Goal: Task Accomplishment & Management: Use online tool/utility

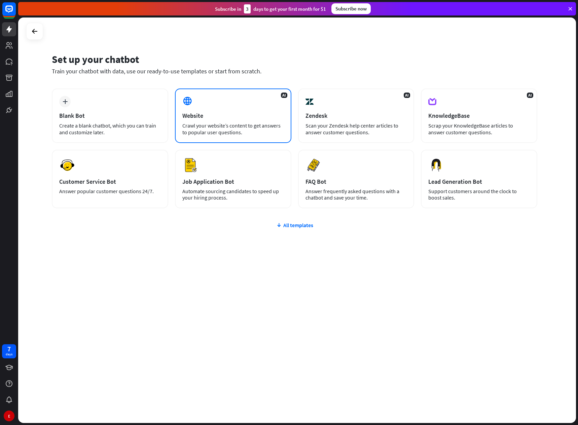
click at [211, 121] on div "AI Website Crawl your website’s content to get answers to popular user question…" at bounding box center [233, 116] width 116 height 55
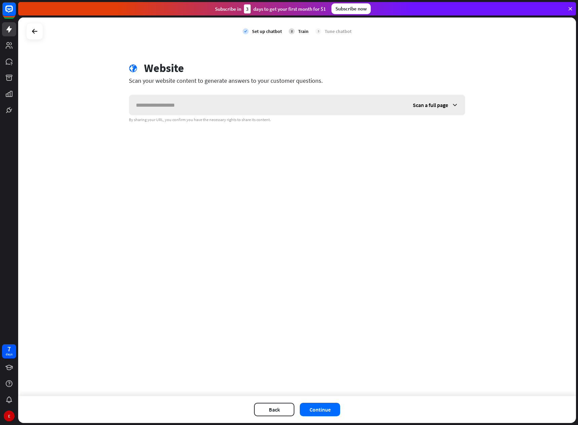
click at [176, 106] on input "text" at bounding box center [267, 105] width 277 height 20
type input "**********"
click at [450, 105] on div "Scan a full page" at bounding box center [435, 105] width 59 height 20
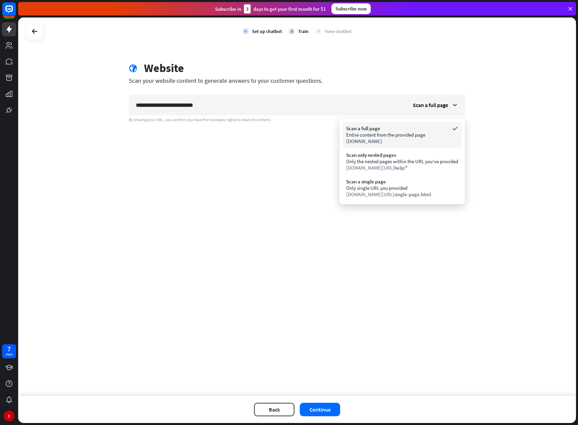
click at [398, 132] on div "Entire content from the provided page" at bounding box center [402, 135] width 112 height 6
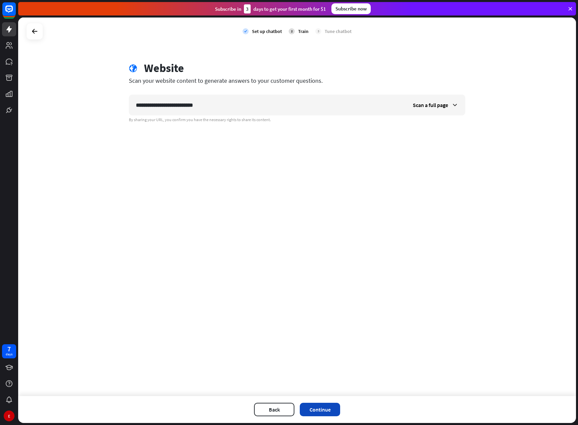
click at [319, 412] on button "Continue" at bounding box center [320, 409] width 40 height 13
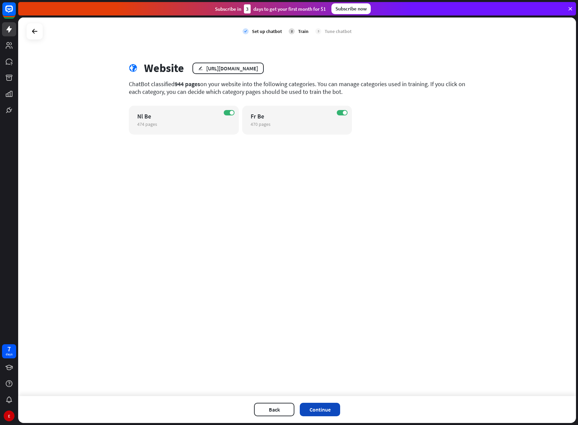
click at [310, 411] on button "Continue" at bounding box center [320, 409] width 40 height 13
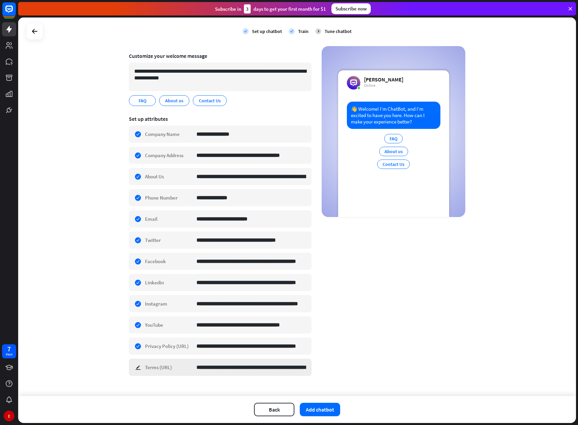
scroll to position [52, 0]
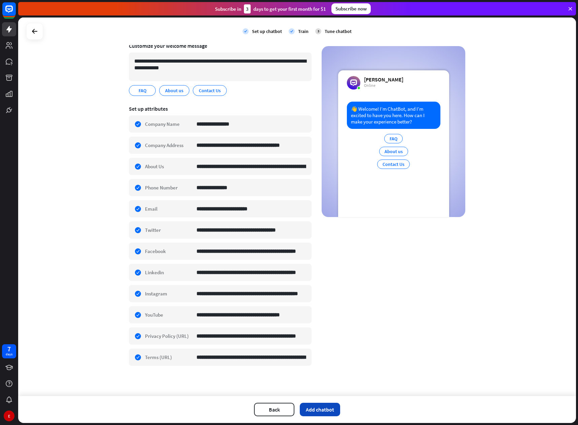
click at [325, 410] on button "Add chatbot" at bounding box center [320, 409] width 40 height 13
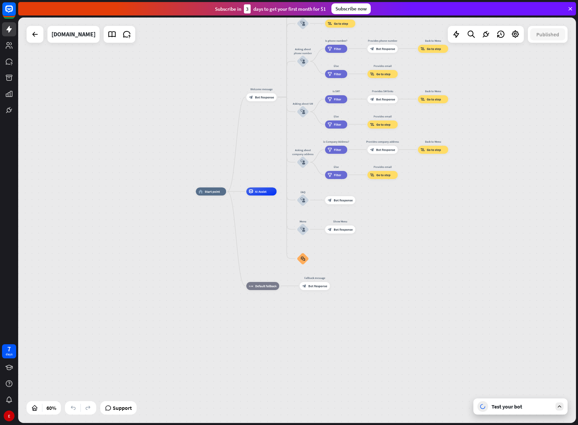
click at [421, 209] on div "home_2 Start point Welcome message block_bot_response Bot Response About us blo…" at bounding box center [363, 313] width 335 height 243
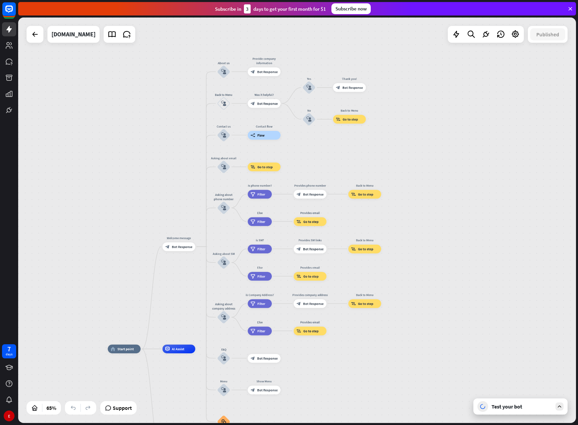
drag, startPoint x: 420, startPoint y: 214, endPoint x: 344, endPoint y: 345, distance: 151.8
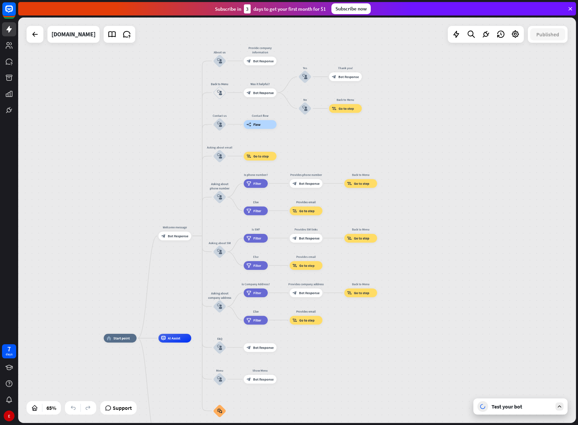
click at [558, 406] on icon at bounding box center [560, 407] width 6 height 6
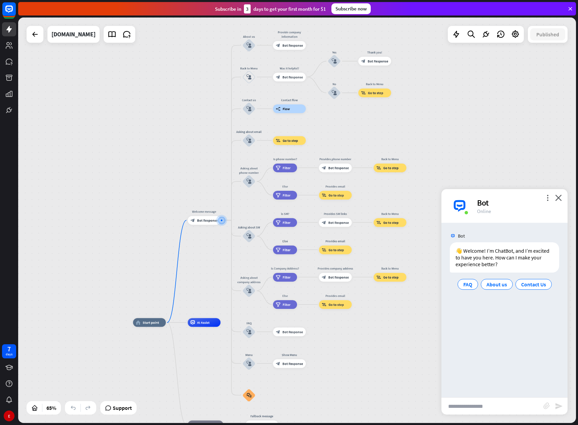
click at [466, 408] on input "text" at bounding box center [493, 406] width 102 height 17
type input "**********"
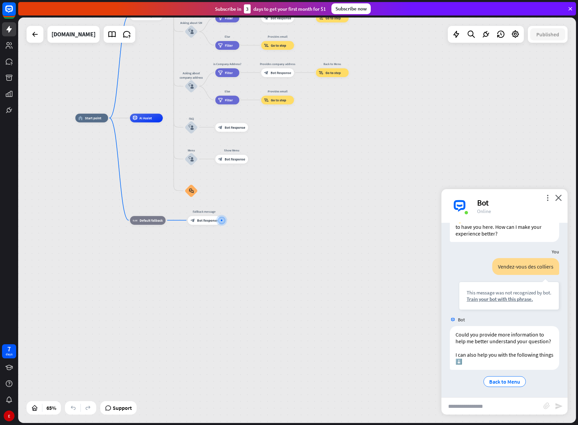
scroll to position [38, 0]
click at [498, 295] on div "Train your bot with this phrase." at bounding box center [509, 298] width 85 height 6
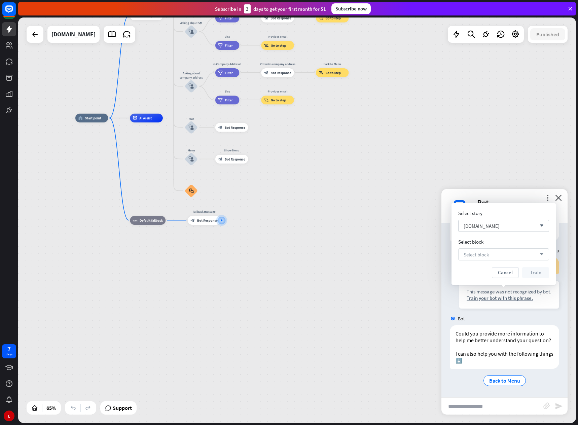
click at [492, 253] on div "Select block arrow_down" at bounding box center [503, 254] width 91 height 12
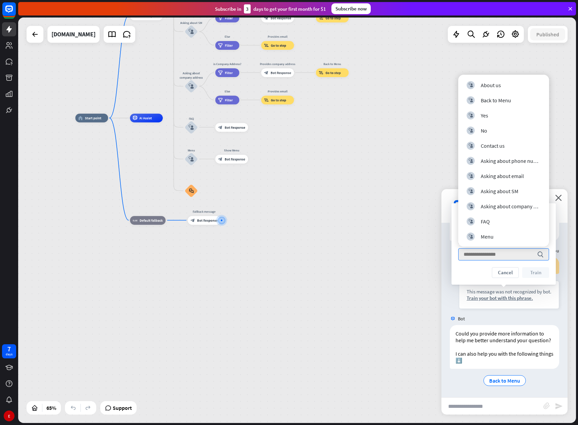
click at [436, 255] on div "home_2 Start point Welcome message block_bot_response Bot Response About us blo…" at bounding box center [256, 250] width 363 height 264
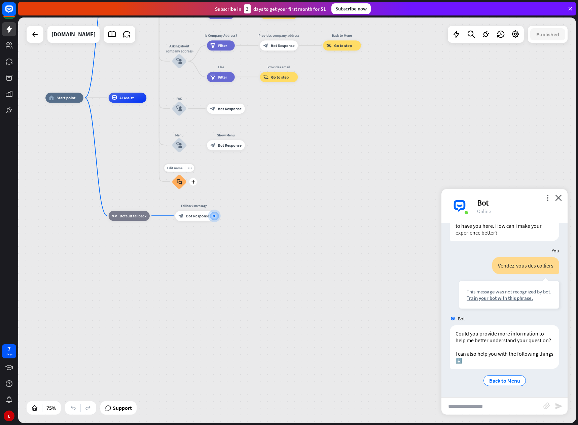
click at [177, 179] on icon "block_faq" at bounding box center [179, 182] width 5 height 6
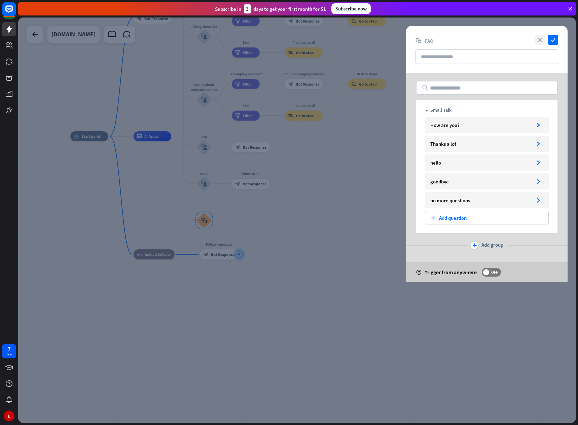
click at [540, 39] on icon "close" at bounding box center [540, 40] width 10 height 10
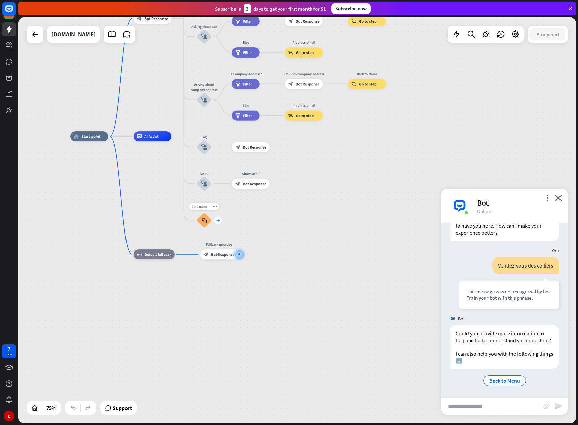
click at [219, 219] on icon "plus" at bounding box center [218, 220] width 4 height 4
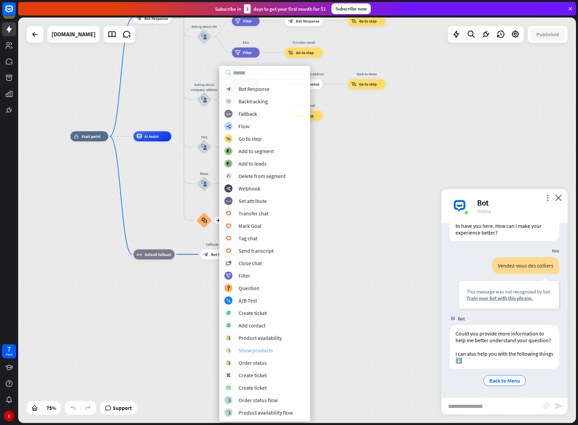
click at [256, 350] on div "Show products" at bounding box center [256, 350] width 34 height 7
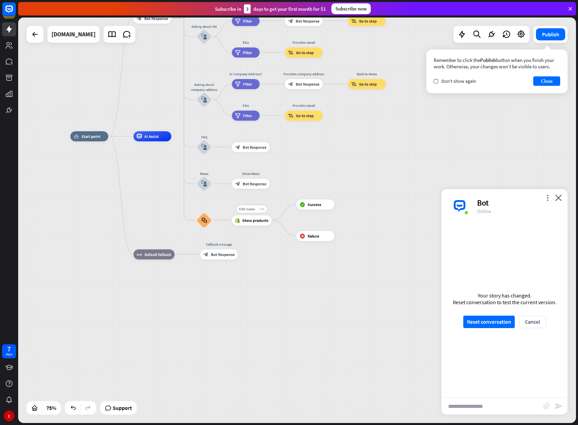
click at [253, 224] on div "Show products" at bounding box center [252, 220] width 40 height 10
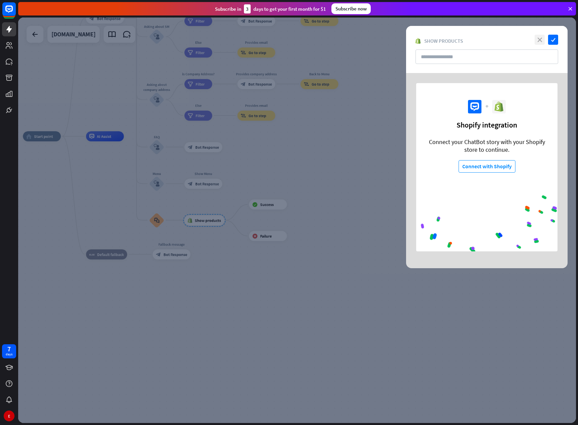
click at [542, 39] on icon "close" at bounding box center [540, 40] width 10 height 10
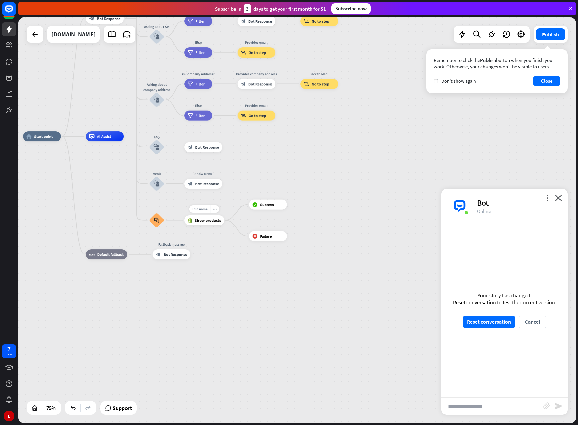
click at [213, 210] on icon "more_horiz" at bounding box center [215, 209] width 4 height 4
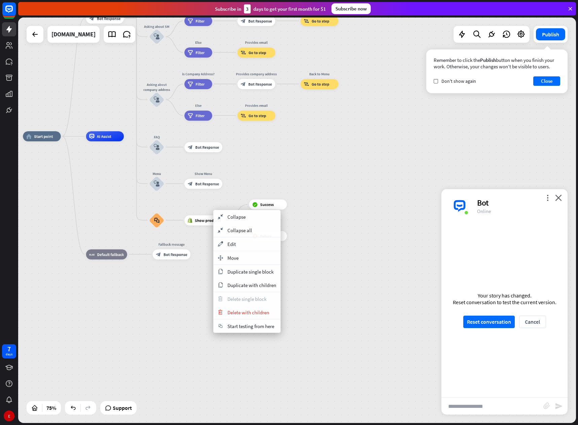
click at [205, 245] on div "home_2 Start point Welcome message block_bot_response Bot Response About us blo…" at bounding box center [232, 288] width 419 height 304
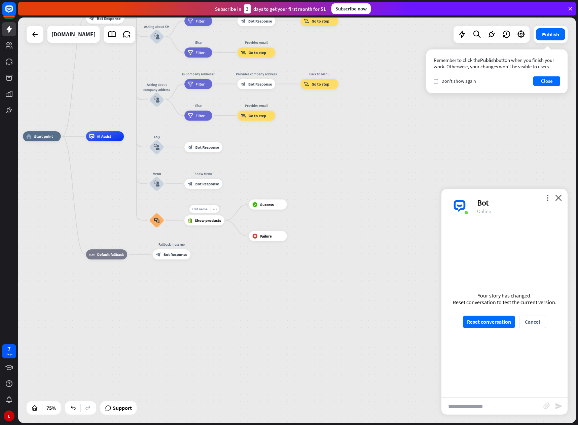
click at [209, 222] on span "Show products" at bounding box center [208, 220] width 26 height 5
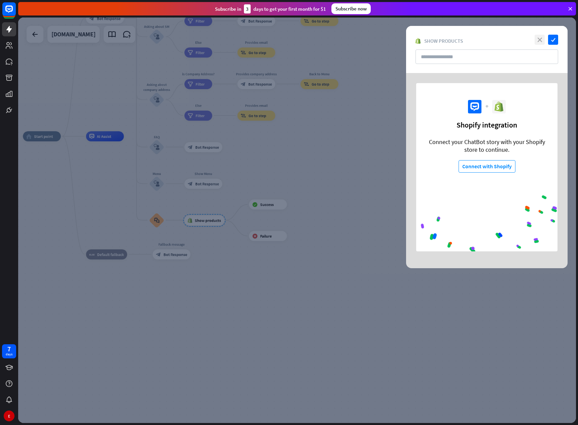
click at [537, 39] on icon "close" at bounding box center [540, 40] width 10 height 10
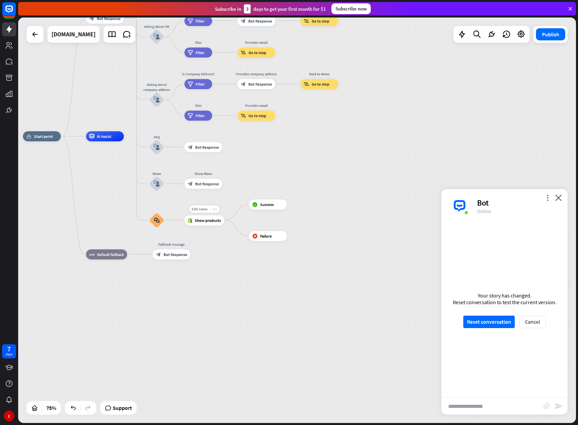
click at [216, 209] on icon "more_horiz" at bounding box center [215, 209] width 4 height 4
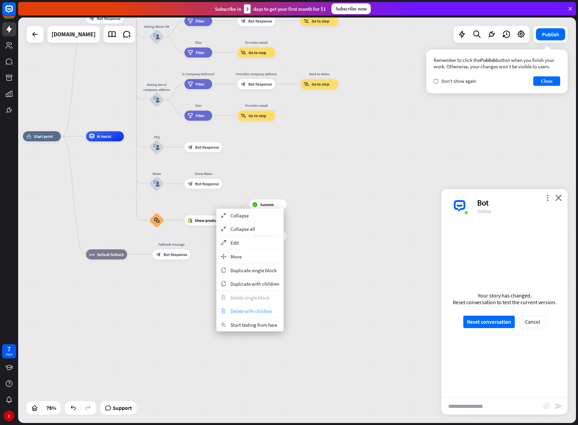
click at [236, 311] on span "Delete with children" at bounding box center [252, 311] width 42 height 6
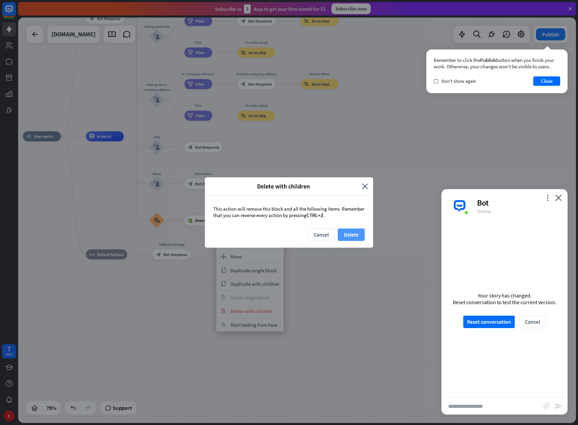
click at [351, 234] on button "Delete" at bounding box center [351, 235] width 27 height 12
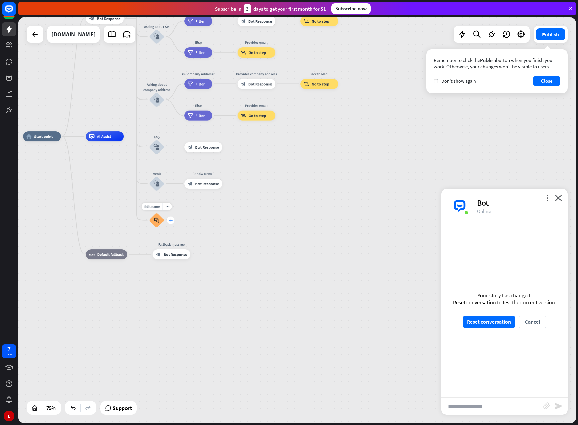
click at [172, 220] on icon "plus" at bounding box center [171, 220] width 4 height 4
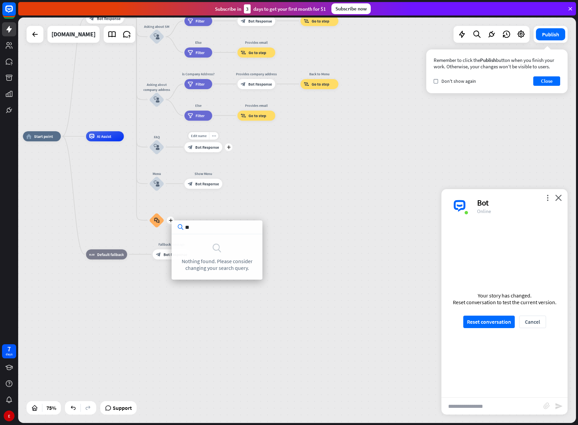
type input "*"
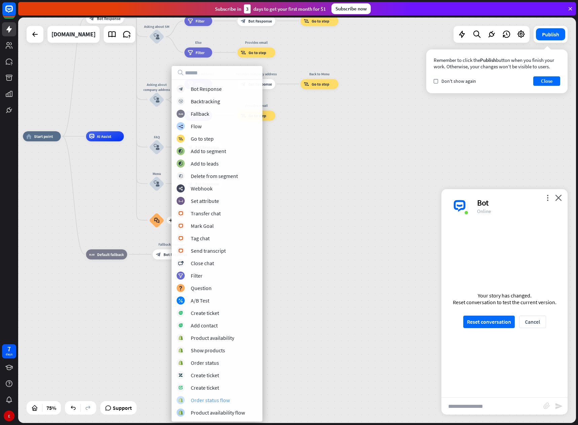
click at [208, 400] on div "Order status flow" at bounding box center [210, 400] width 39 height 7
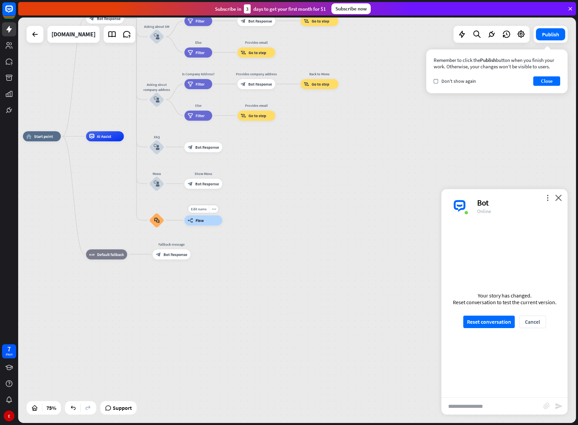
click at [201, 226] on div "Edit name more_horiz builder_tree Flow" at bounding box center [203, 220] width 38 height 10
click at [201, 224] on div "builder_tree Flow" at bounding box center [203, 220] width 38 height 10
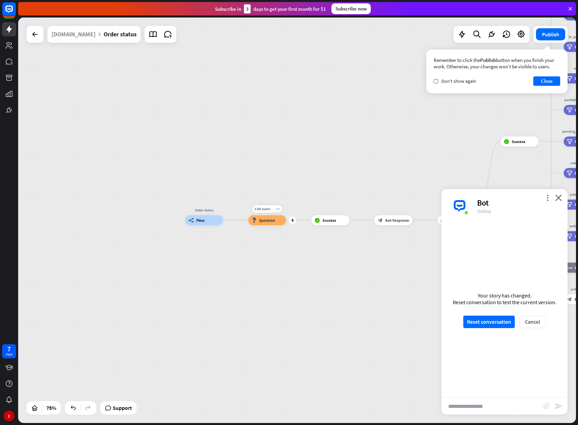
click at [262, 222] on span "Question" at bounding box center [267, 220] width 16 height 5
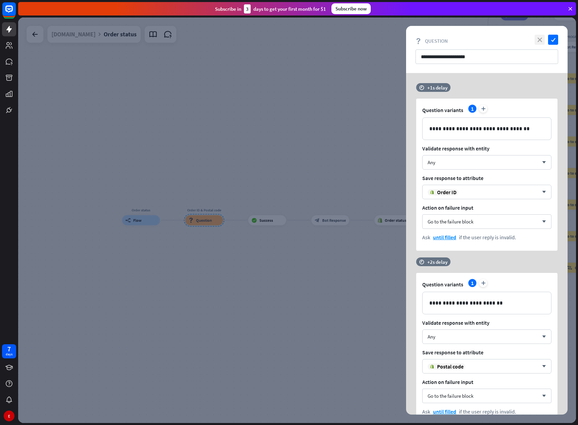
click at [538, 38] on icon "close" at bounding box center [540, 40] width 10 height 10
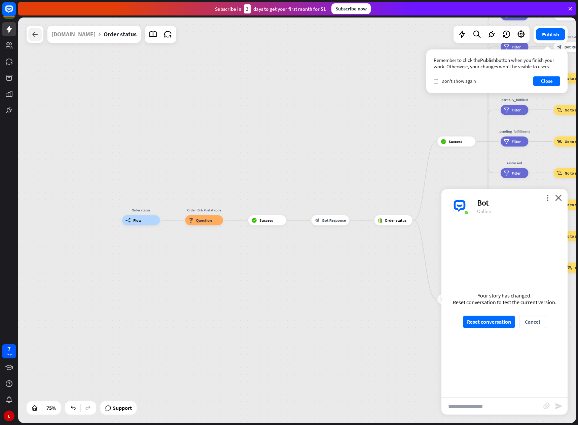
click at [37, 39] on div at bounding box center [34, 34] width 13 height 13
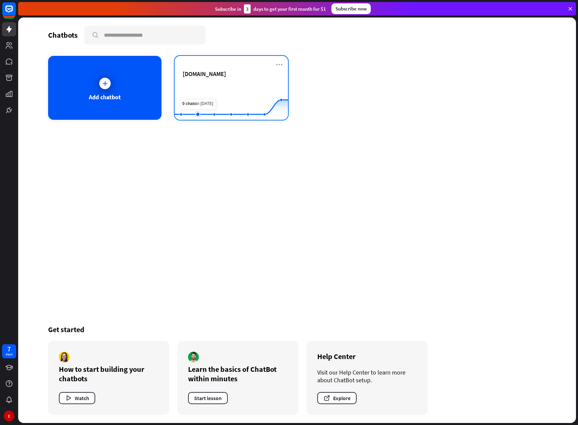
click at [205, 93] on rect at bounding box center [231, 103] width 113 height 42
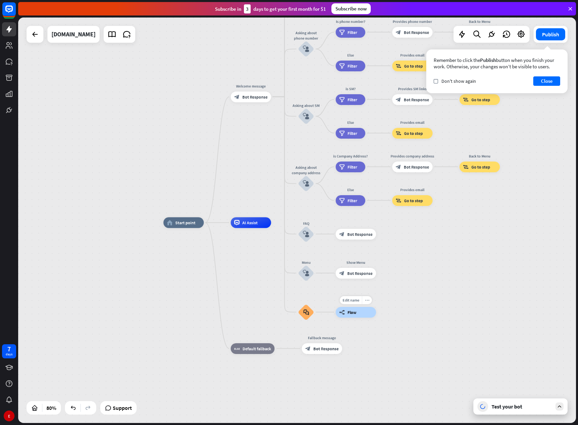
click at [368, 300] on icon "more_horiz" at bounding box center [367, 300] width 4 height 4
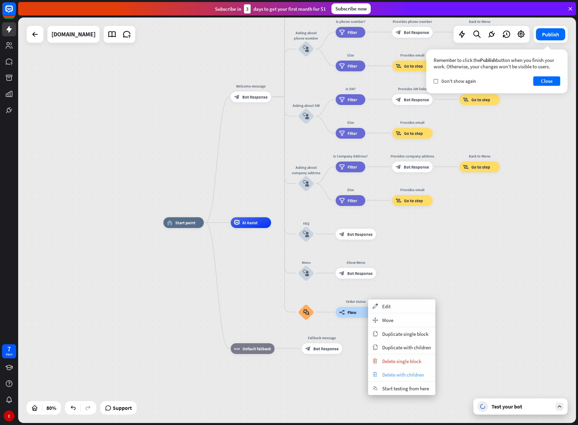
click at [393, 375] on span "Delete with children" at bounding box center [403, 375] width 42 height 6
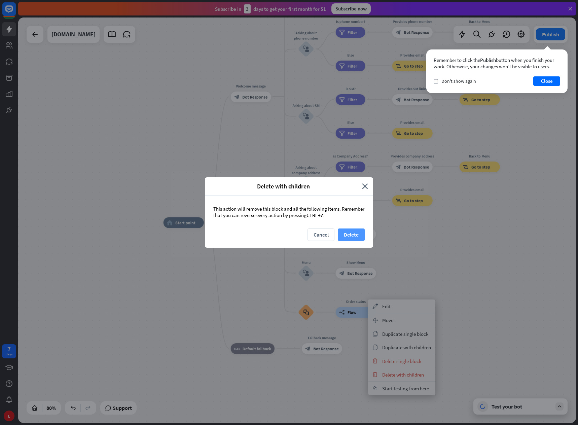
click at [349, 235] on button "Delete" at bounding box center [351, 235] width 27 height 12
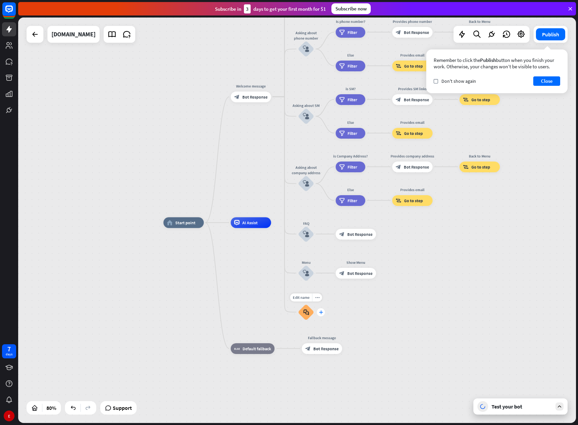
click at [322, 313] on icon "plus" at bounding box center [321, 312] width 4 height 4
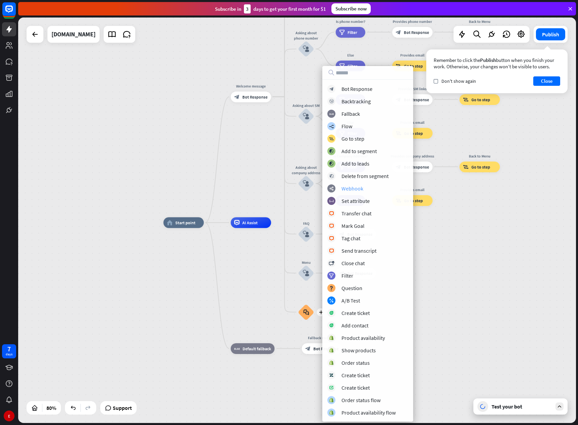
click at [351, 187] on div "Webhook" at bounding box center [353, 188] width 22 height 7
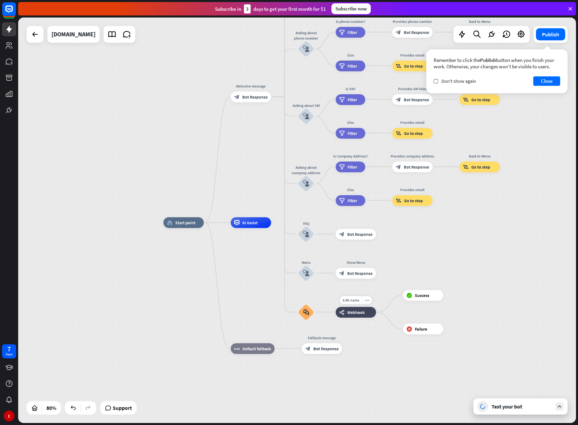
click at [357, 313] on span "Webhook" at bounding box center [356, 312] width 18 height 5
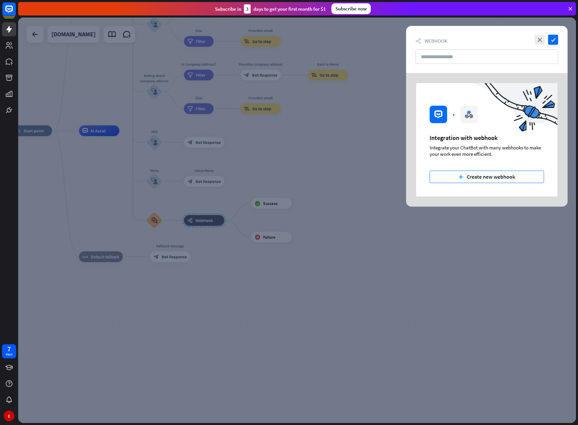
click at [501, 175] on button "plus Create new webhook" at bounding box center [487, 177] width 114 height 12
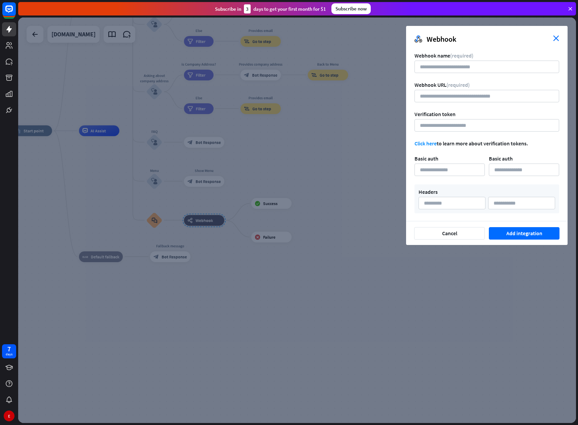
click at [558, 37] on icon "close" at bounding box center [556, 38] width 6 height 6
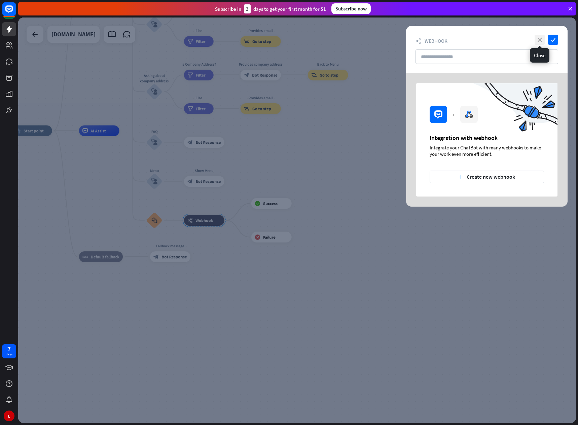
click at [541, 36] on icon "close" at bounding box center [540, 40] width 10 height 10
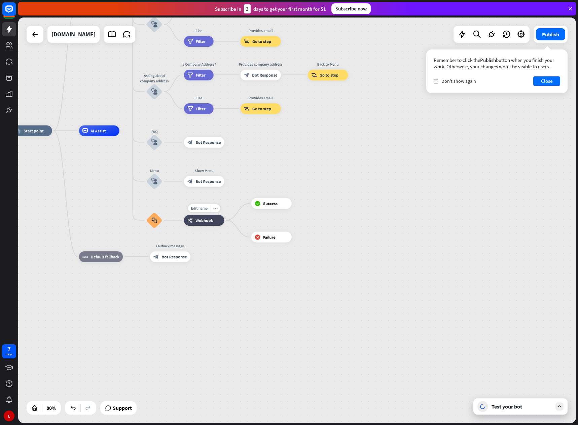
click at [216, 209] on icon "more_horiz" at bounding box center [215, 208] width 4 height 4
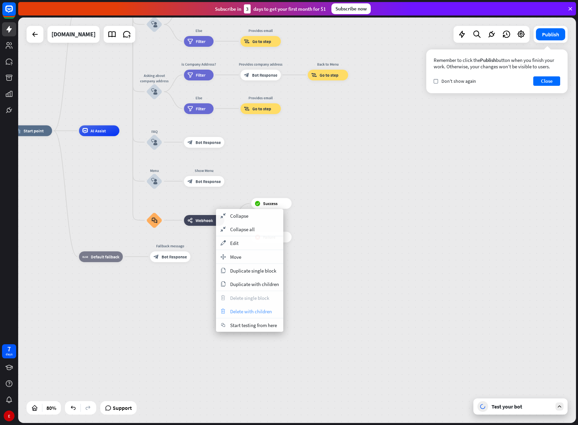
click at [246, 313] on span "Delete with children" at bounding box center [251, 311] width 42 height 6
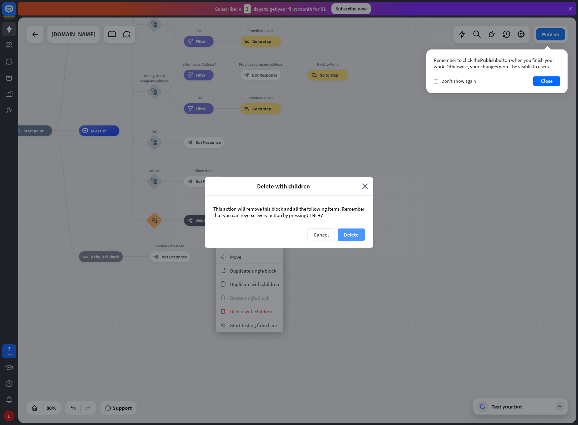
click at [352, 234] on button "Delete" at bounding box center [351, 235] width 27 height 12
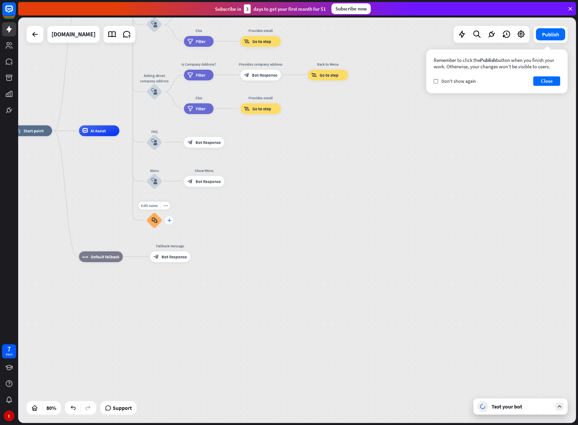
click at [169, 221] on icon "plus" at bounding box center [169, 220] width 4 height 4
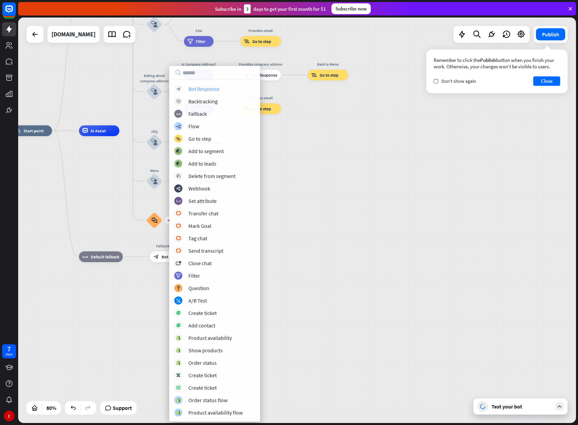
click at [206, 89] on div "Bot Response" at bounding box center [203, 88] width 31 height 7
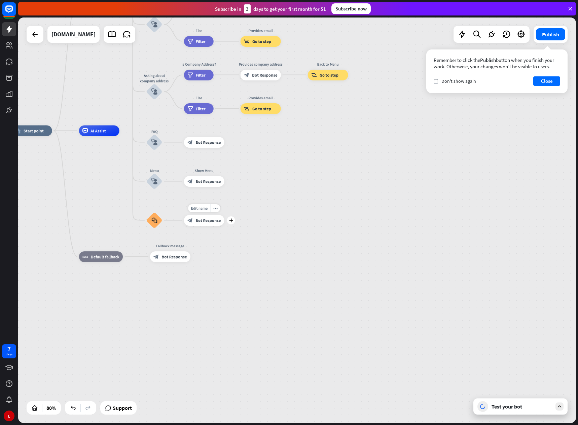
click at [209, 221] on span "Bot Response" at bounding box center [208, 220] width 25 height 5
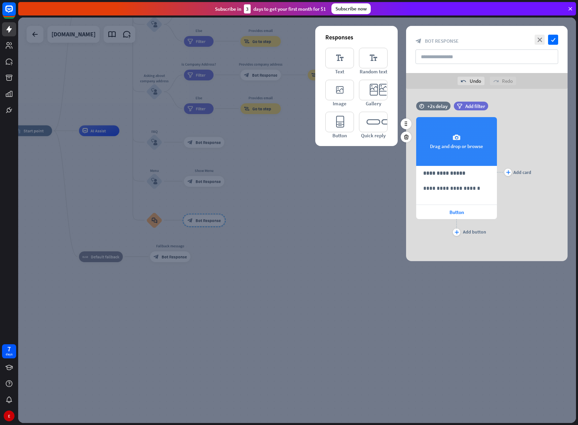
click at [464, 150] on div "camera Drag and drop or browse" at bounding box center [456, 141] width 81 height 49
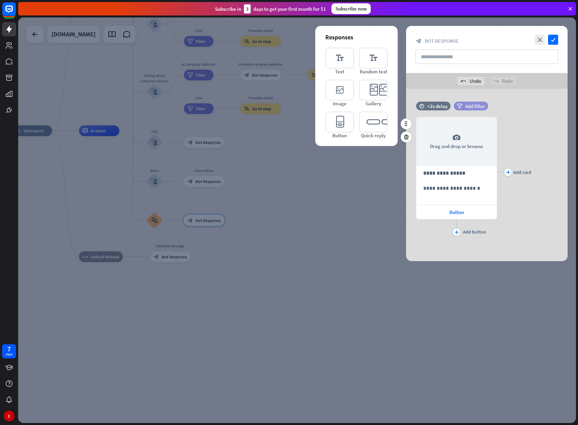
click at [471, 105] on span "Add filter" at bounding box center [475, 106] width 20 height 6
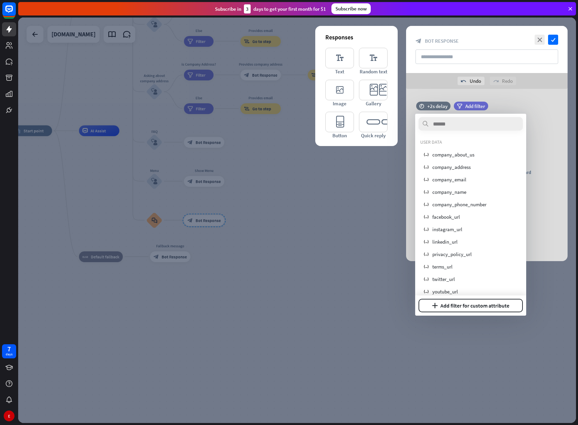
click at [499, 101] on div "**********" at bounding box center [487, 175] width 162 height 172
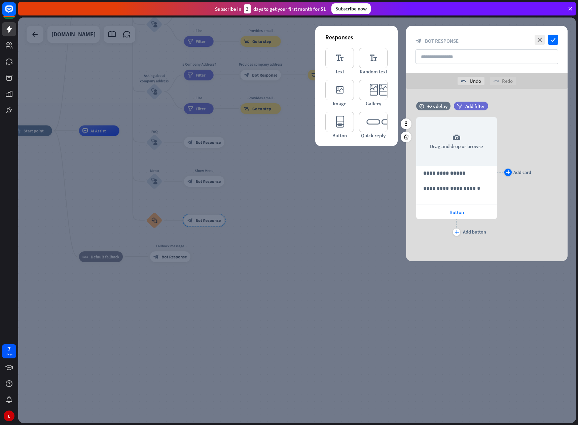
click at [509, 172] on icon "plus" at bounding box center [508, 172] width 4 height 4
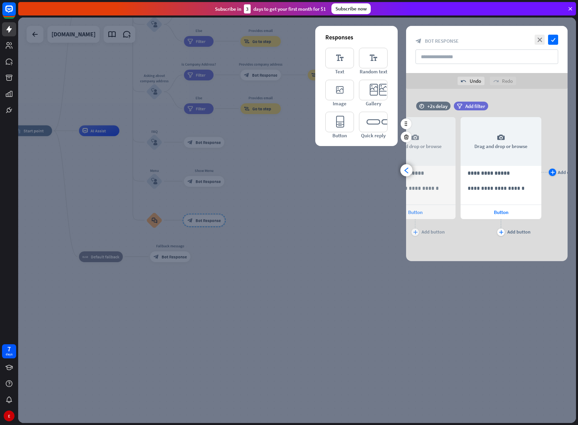
scroll to position [0, 56]
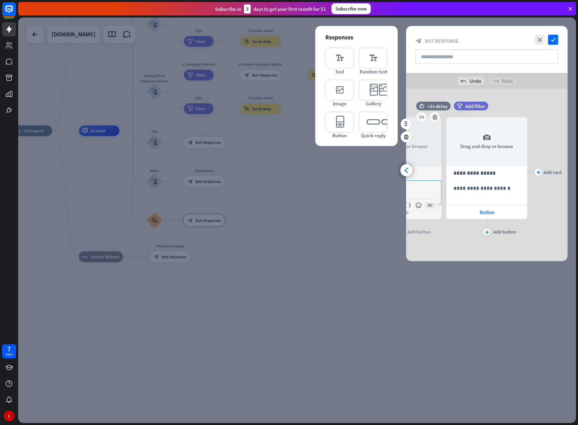
click at [427, 191] on p "**********" at bounding box center [401, 188] width 67 height 8
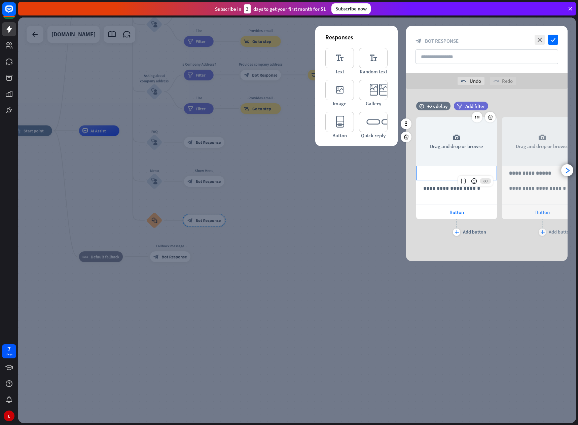
click at [454, 174] on p "**********" at bounding box center [456, 173] width 67 height 8
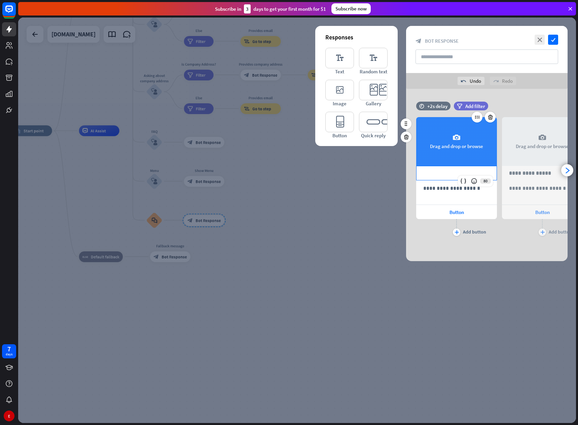
click at [464, 151] on div "camera Drag and drop or browse" at bounding box center [456, 141] width 81 height 49
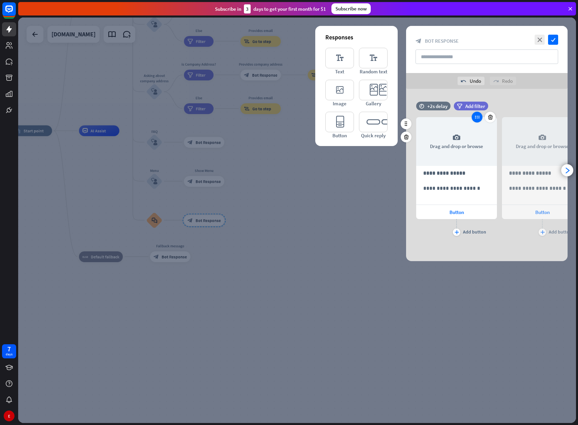
click at [477, 119] on icon at bounding box center [477, 117] width 6 height 6
click at [477, 117] on icon at bounding box center [477, 117] width 6 height 6
click at [373, 124] on icon "editor_quick_replies" at bounding box center [373, 122] width 29 height 21
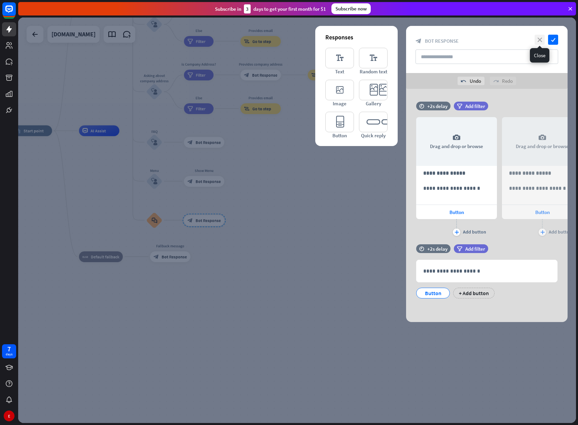
click at [538, 37] on icon "close" at bounding box center [540, 40] width 10 height 10
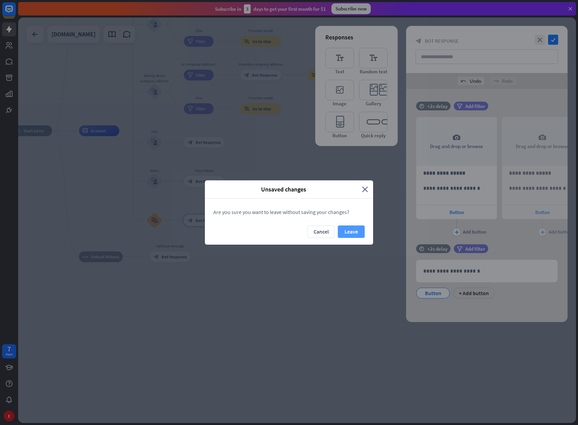
click at [347, 230] on button "Leave" at bounding box center [351, 232] width 27 height 12
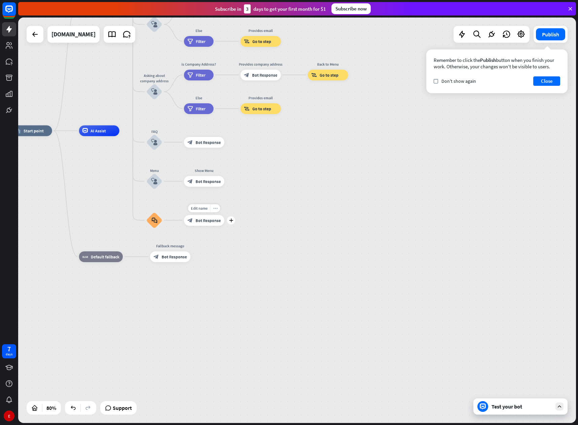
click at [215, 208] on icon "more_horiz" at bounding box center [215, 208] width 4 height 4
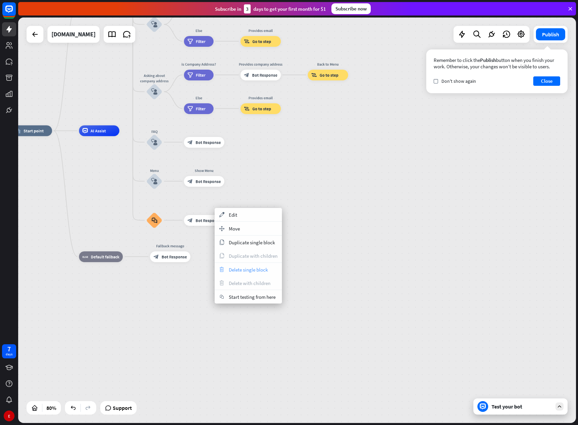
click at [245, 271] on span "Delete single block" at bounding box center [248, 270] width 39 height 6
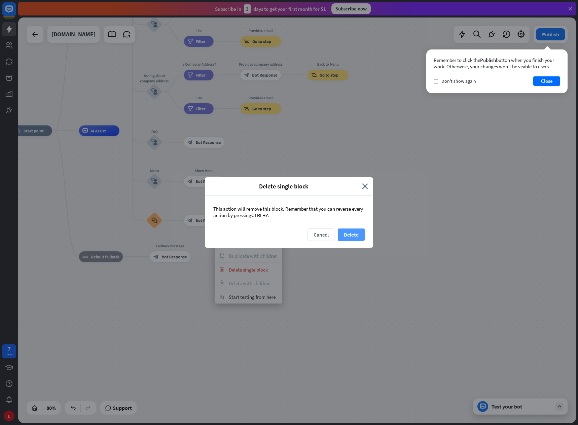
click at [349, 232] on button "Delete" at bounding box center [351, 235] width 27 height 12
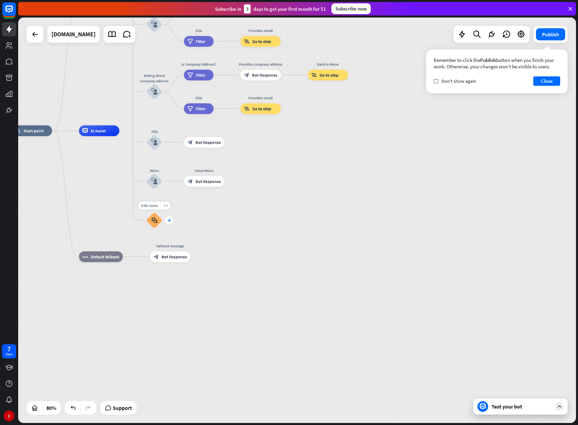
click at [170, 220] on icon "plus" at bounding box center [169, 220] width 4 height 4
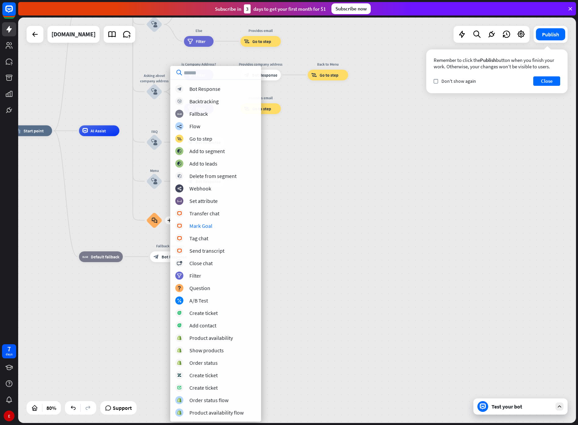
click at [347, 197] on div "home_2 Start point Welcome message block_bot_response Bot Response About us blo…" at bounding box center [235, 293] width 446 height 324
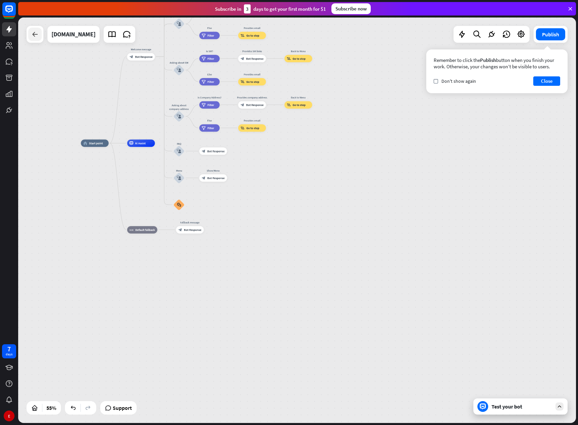
click at [30, 35] on div at bounding box center [34, 34] width 13 height 13
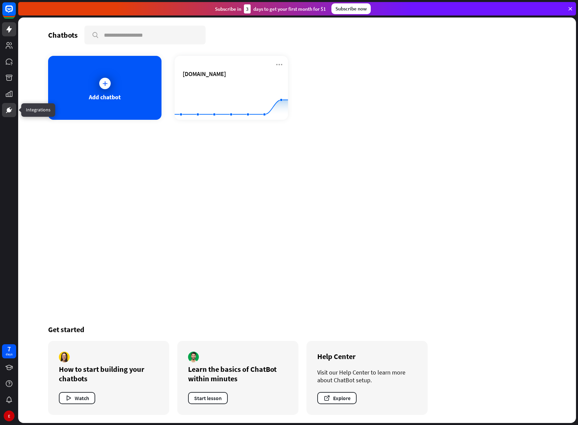
click at [10, 106] on icon at bounding box center [9, 110] width 8 height 8
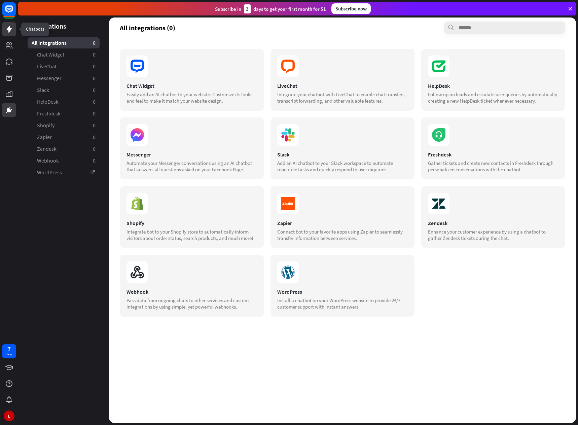
click at [8, 30] on icon at bounding box center [8, 29] width 5 height 7
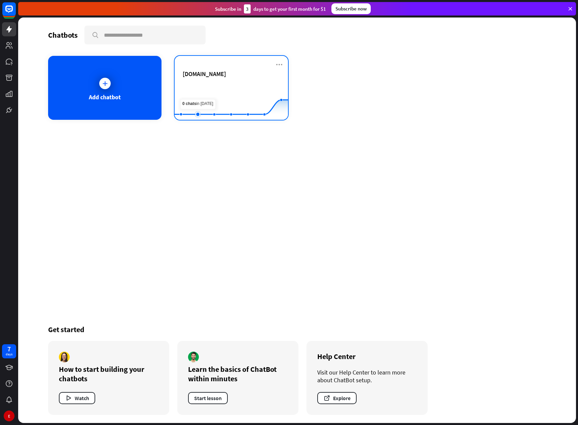
click at [204, 91] on rect at bounding box center [231, 103] width 113 height 42
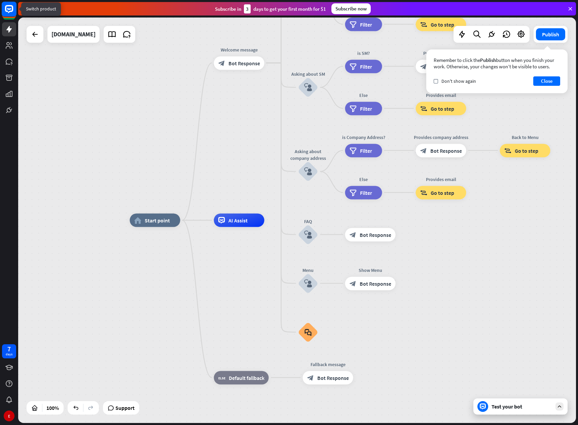
click at [9, 12] on icon at bounding box center [9, 9] width 8 height 8
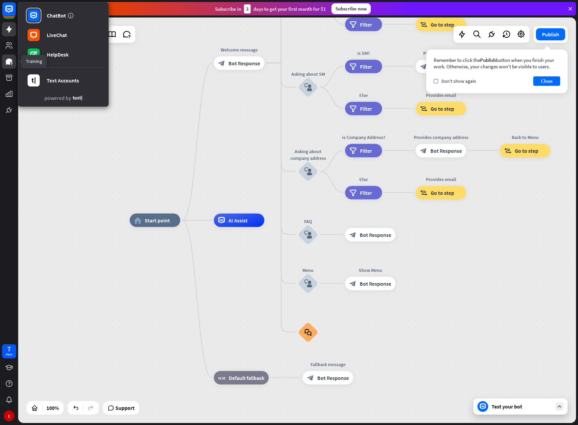
click at [7, 64] on icon at bounding box center [9, 62] width 7 height 6
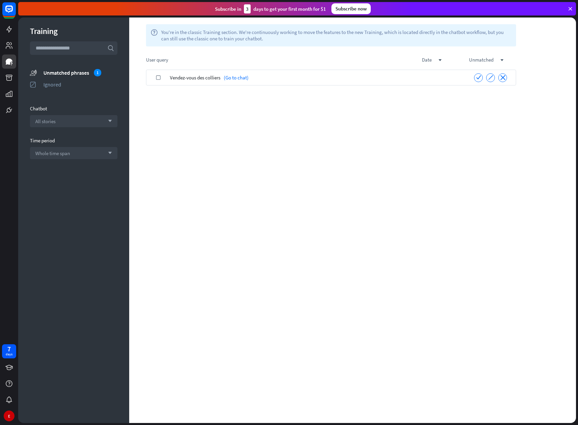
click at [203, 78] on span "Vendez-vous des colliers" at bounding box center [195, 78] width 50 height 16
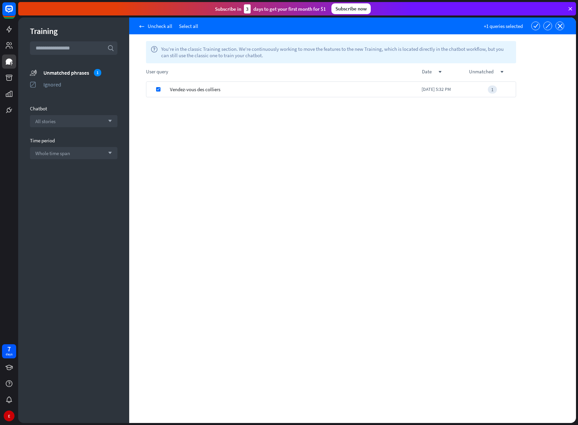
click at [201, 89] on span "Vendez-vous des colliers" at bounding box center [195, 89] width 50 height 16
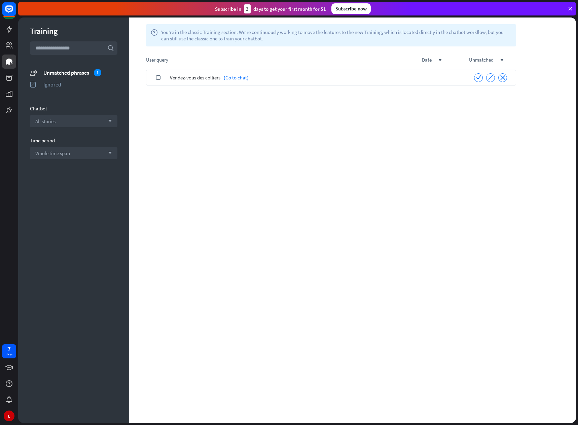
click at [198, 81] on span "Vendez-vous des colliers" at bounding box center [195, 78] width 50 height 16
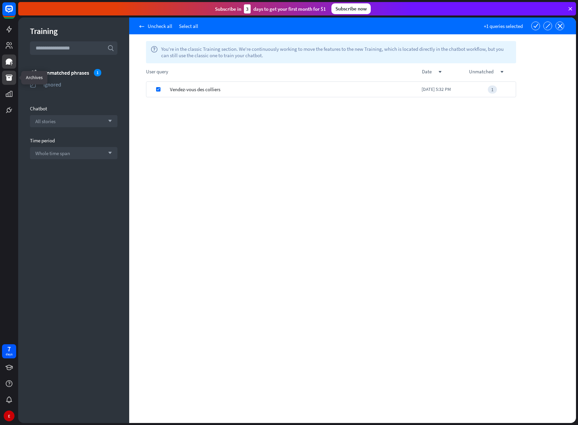
click at [9, 75] on icon at bounding box center [9, 78] width 7 height 6
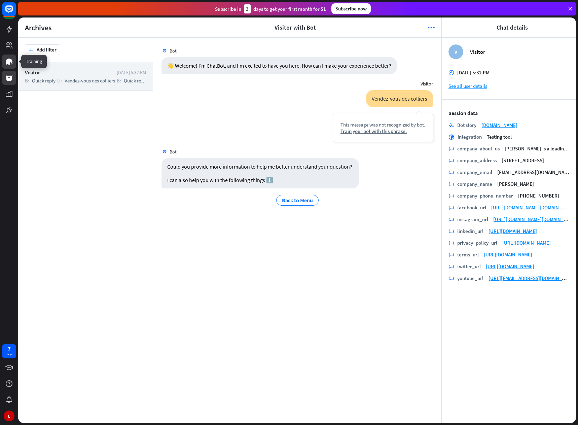
click at [8, 62] on icon at bounding box center [9, 62] width 7 height 6
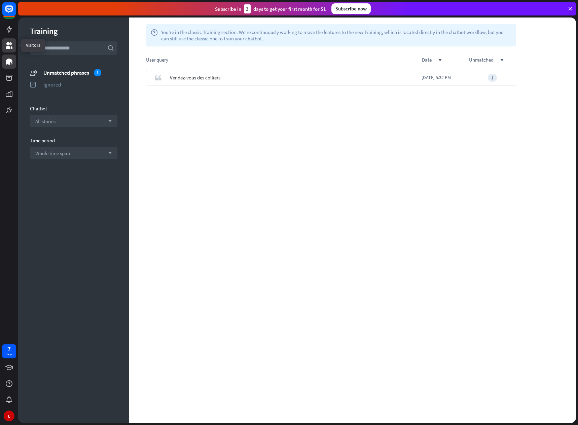
click at [7, 44] on icon at bounding box center [9, 45] width 7 height 7
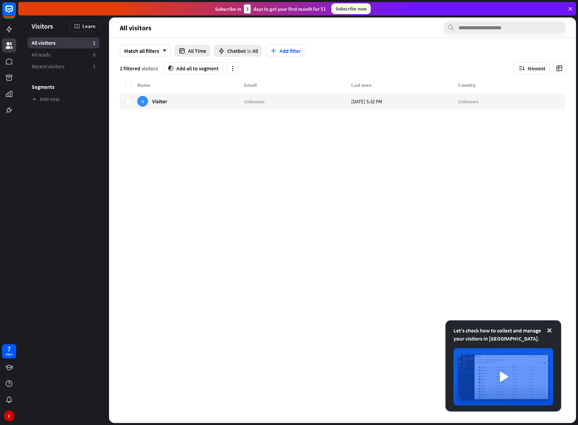
click at [571, 8] on icon at bounding box center [570, 9] width 6 height 6
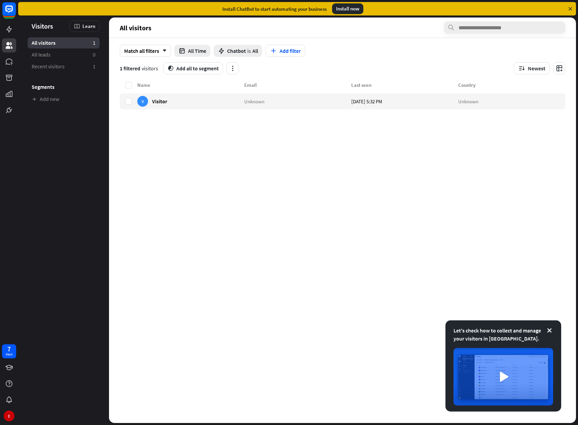
click at [572, 7] on icon at bounding box center [570, 9] width 6 height 6
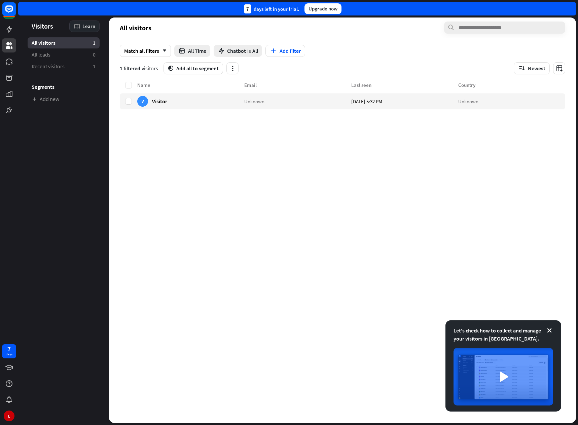
click at [83, 25] on span "Learn" at bounding box center [88, 26] width 13 height 6
click at [8, 42] on icon at bounding box center [9, 45] width 8 height 8
click at [7, 111] on icon at bounding box center [9, 110] width 8 height 8
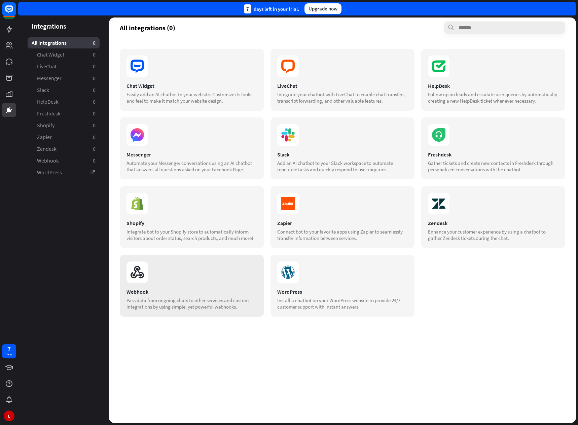
click at [152, 281] on section at bounding box center [192, 273] width 131 height 22
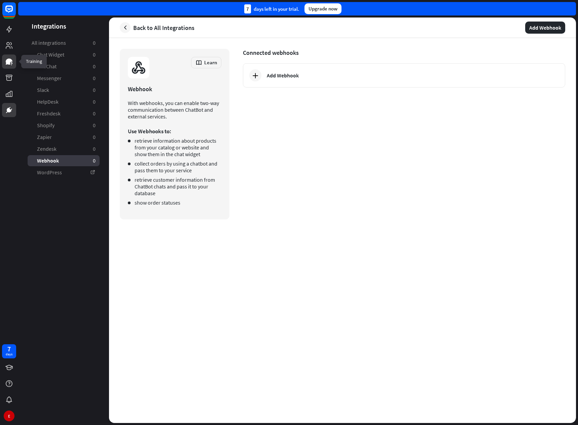
click at [7, 61] on icon at bounding box center [9, 62] width 7 height 6
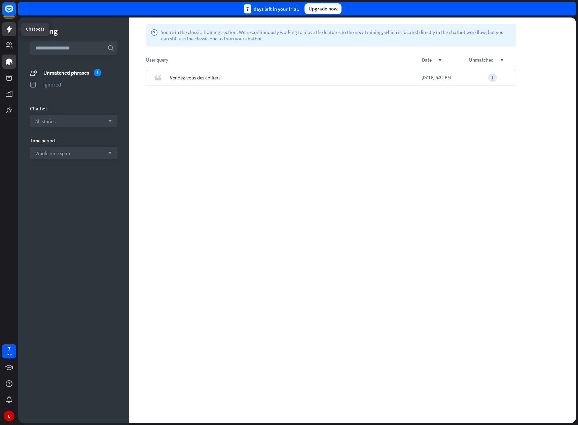
click at [8, 29] on icon at bounding box center [8, 29] width 5 height 7
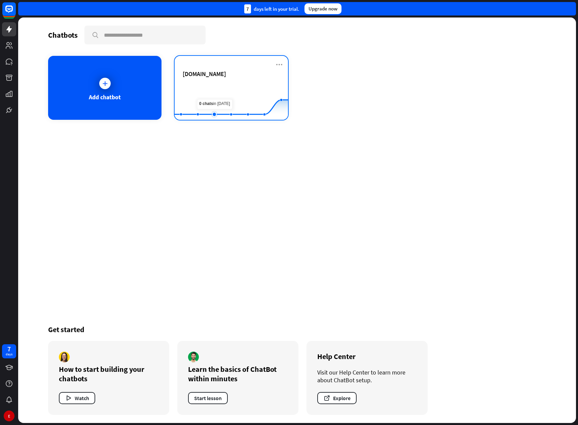
click at [212, 89] on rect at bounding box center [231, 103] width 113 height 42
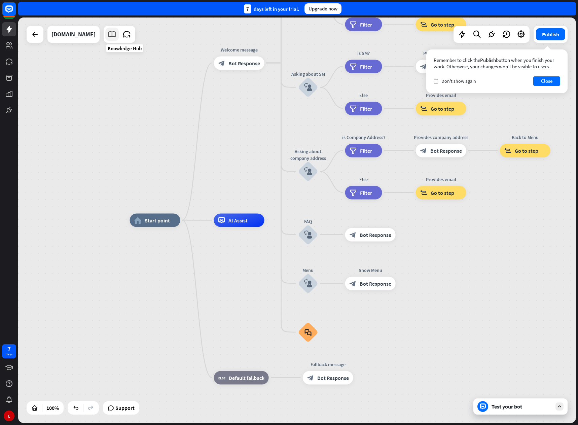
click at [116, 33] on icon at bounding box center [112, 34] width 9 height 9
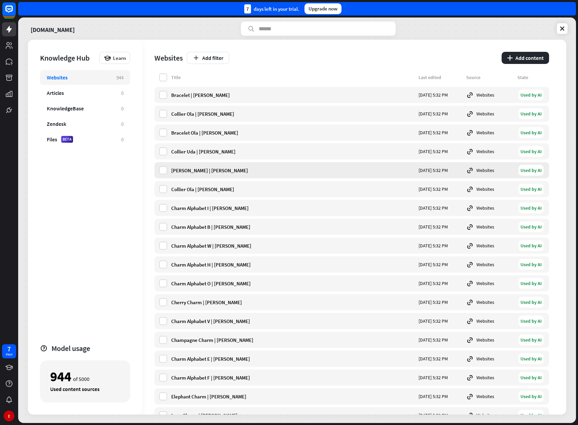
click at [199, 168] on div "[PERSON_NAME] | [PERSON_NAME]" at bounding box center [292, 170] width 243 height 6
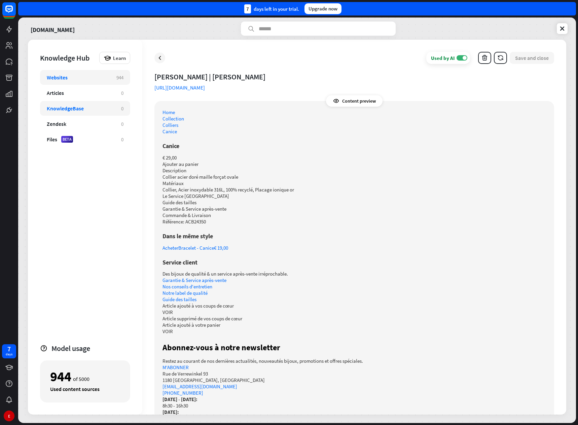
click at [65, 105] on div "KnowledgeBase" at bounding box center [65, 108] width 37 height 7
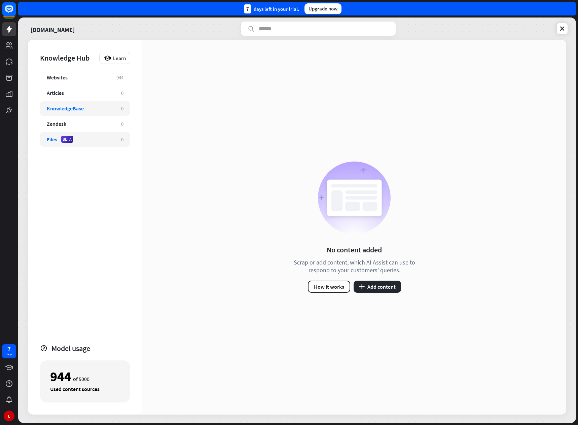
click at [90, 139] on div "Files BETA" at bounding box center [81, 139] width 68 height 7
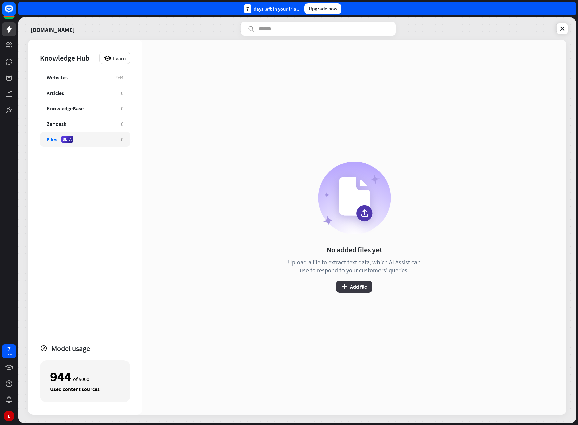
click at [356, 284] on button "plus Add file" at bounding box center [354, 287] width 36 height 12
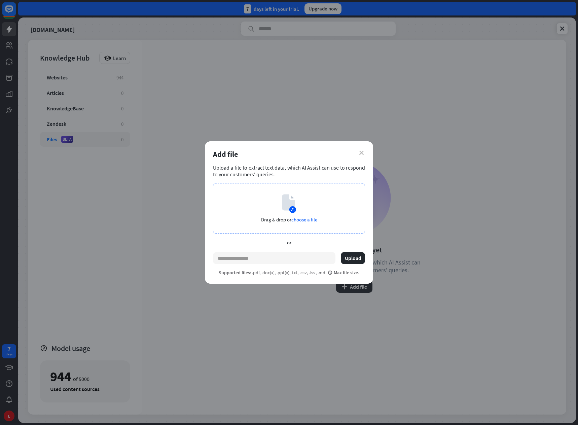
click at [303, 218] on span "choose a file" at bounding box center [304, 219] width 26 height 6
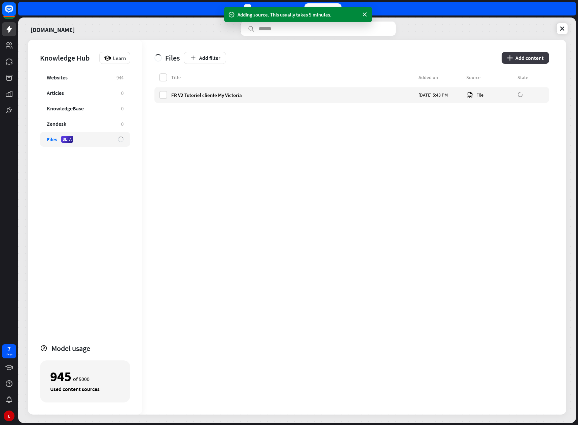
click at [517, 61] on button "plus Add content" at bounding box center [525, 58] width 47 height 12
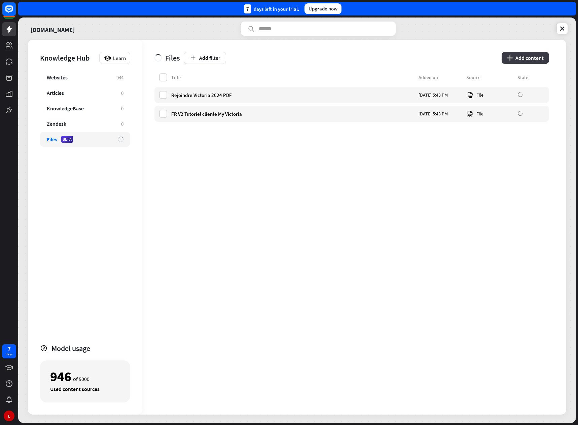
click at [521, 58] on button "plus Add content" at bounding box center [525, 58] width 47 height 12
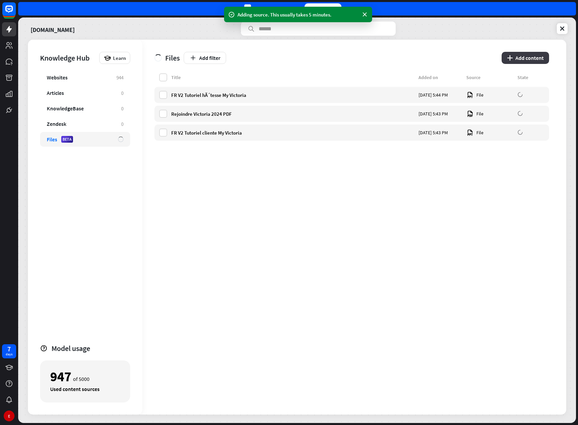
click at [523, 58] on button "plus Add content" at bounding box center [525, 58] width 47 height 12
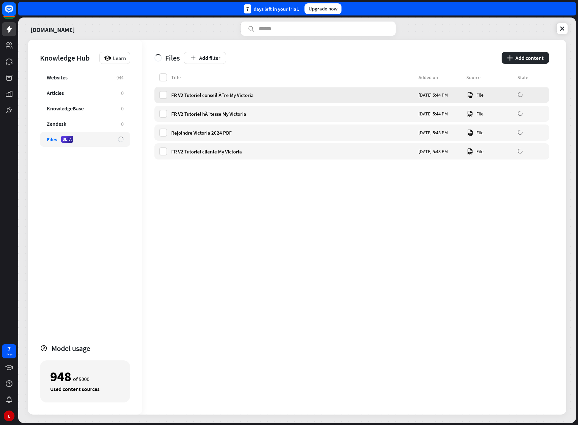
click at [213, 94] on div "FR V2 Tutoriel conseillÃ¨re My Victoria" at bounding box center [292, 95] width 243 height 6
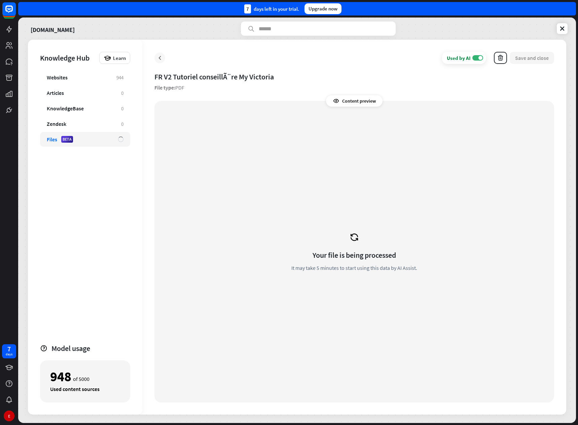
click at [161, 57] on icon at bounding box center [160, 58] width 7 height 7
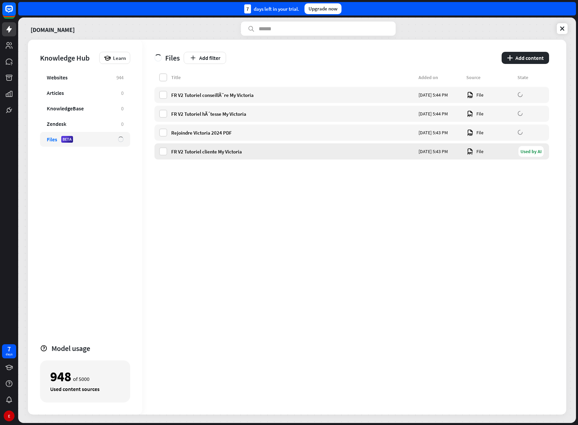
click at [197, 150] on div "FR V2 Tutoriel cliente My Victoria" at bounding box center [292, 151] width 243 height 6
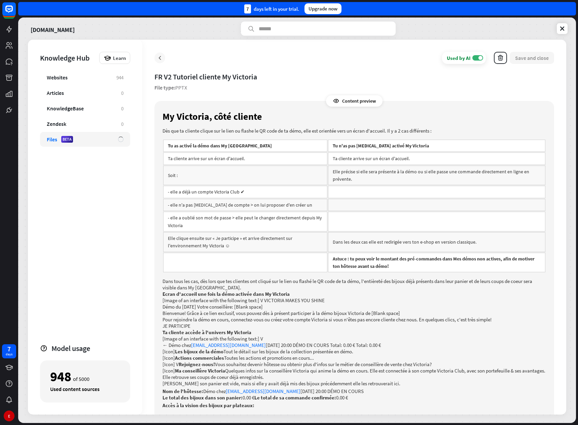
click at [159, 59] on icon at bounding box center [160, 58] width 7 height 7
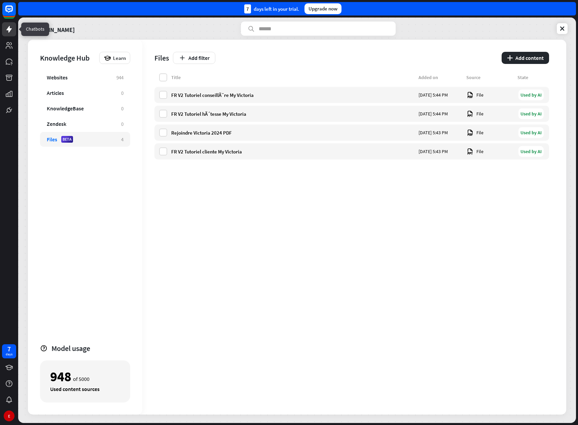
click at [10, 27] on icon at bounding box center [8, 29] width 5 height 7
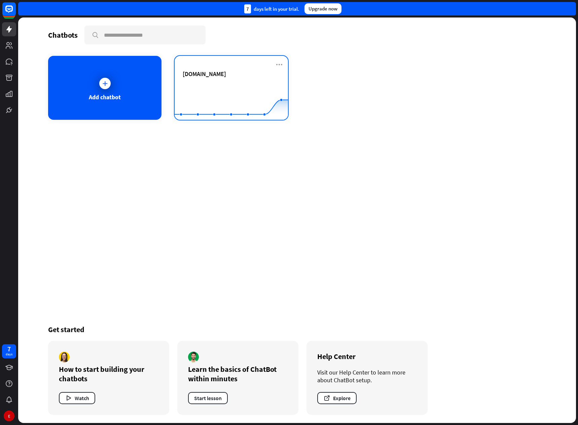
click at [198, 74] on span "[DOMAIN_NAME]" at bounding box center [204, 74] width 43 height 8
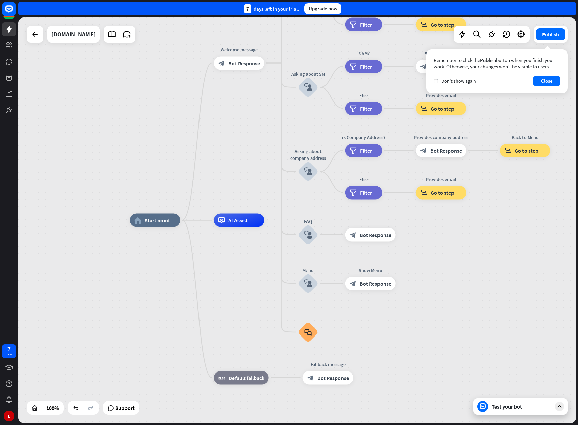
click at [512, 407] on div "Test your bot" at bounding box center [522, 406] width 61 height 7
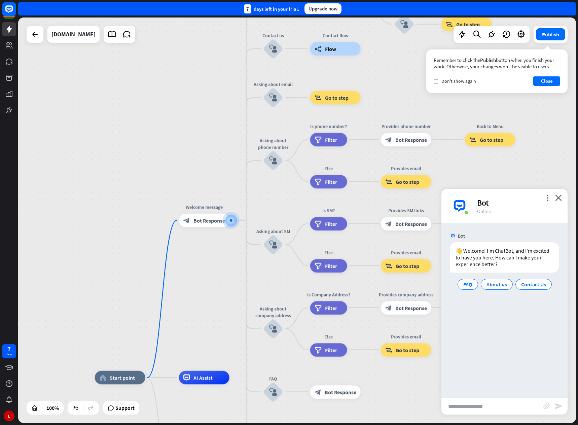
click at [465, 405] on input "text" at bounding box center [493, 406] width 102 height 17
type input "**********"
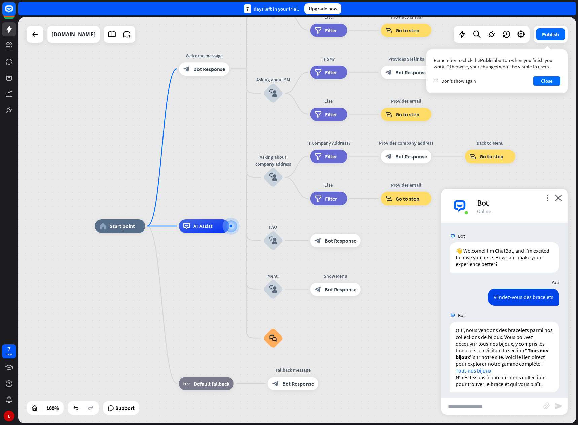
scroll to position [12, 0]
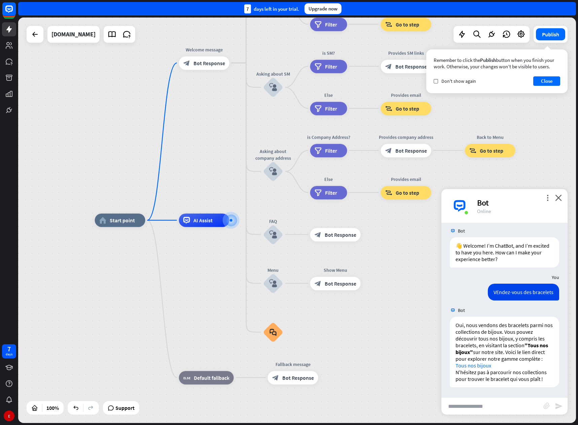
click at [488, 404] on input "text" at bounding box center [493, 406] width 102 height 17
type input "**********"
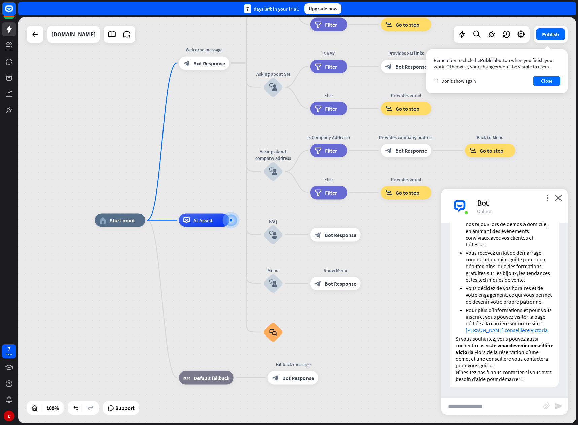
scroll to position [345, 0]
click at [481, 409] on input "text" at bounding box center [493, 406] width 102 height 17
type input "**********"
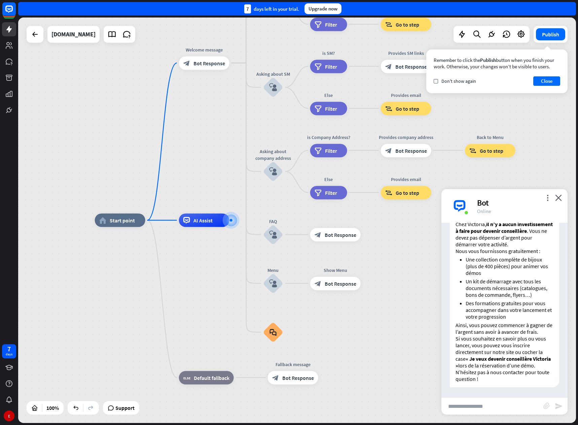
scroll to position [573, 0]
click at [476, 405] on input "text" at bounding box center [493, 406] width 102 height 17
type input "**********"
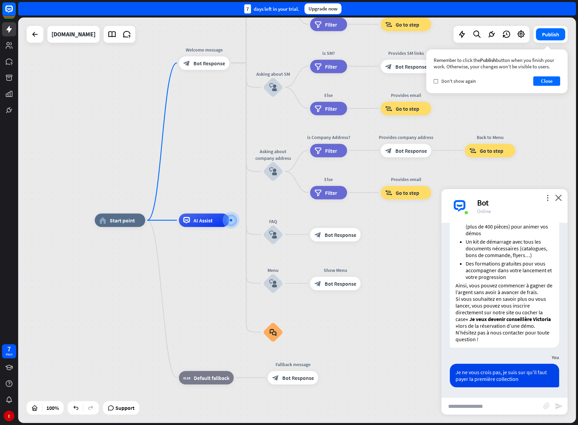
scroll to position [787, 0]
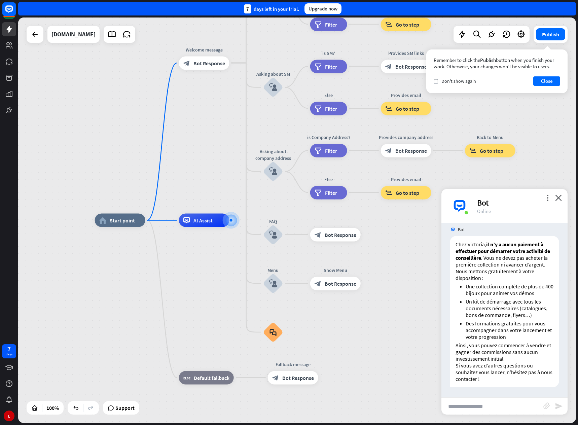
click at [498, 403] on input "text" at bounding box center [493, 406] width 102 height 17
type input "**********"
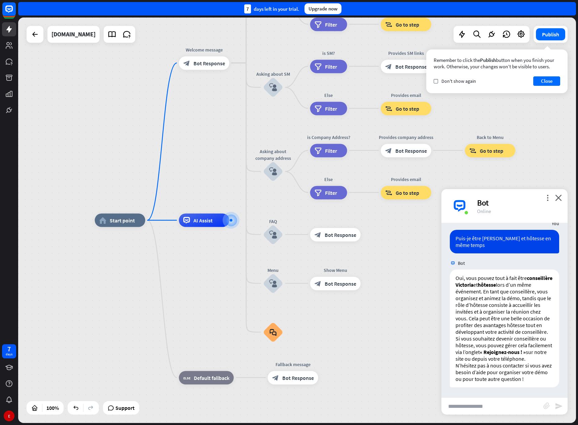
scroll to position [974, 0]
click at [483, 407] on input "text" at bounding box center [493, 406] width 102 height 17
type input "**********"
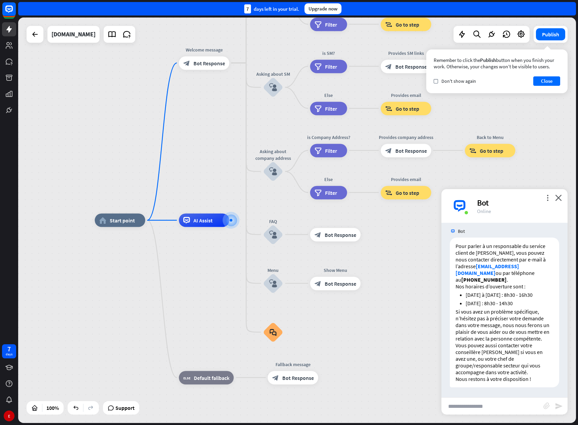
scroll to position [1166, 0]
click at [483, 407] on input "text" at bounding box center [493, 406] width 102 height 17
type input "**********"
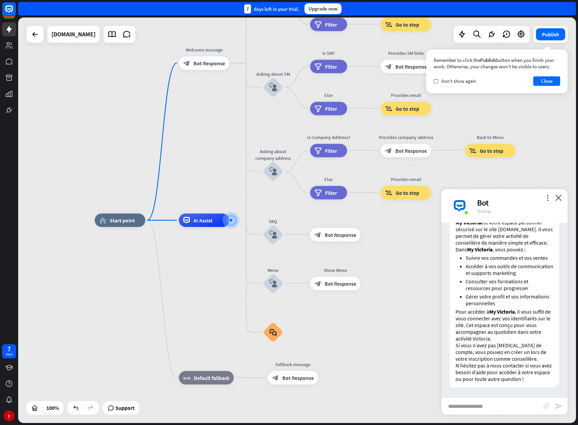
scroll to position [1395, 0]
click at [481, 407] on input "text" at bounding box center [493, 406] width 102 height 17
type input "**********"
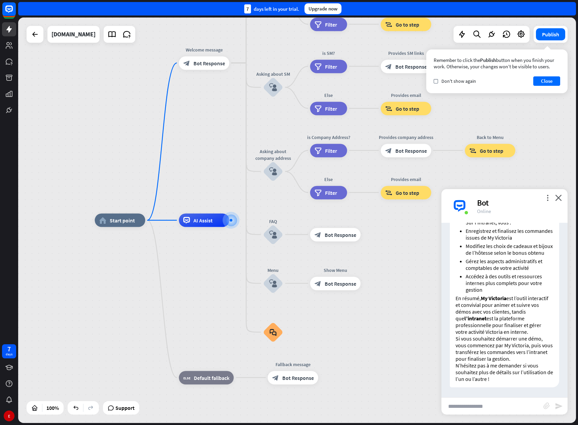
scroll to position [1806, 0]
click at [477, 409] on input "text" at bounding box center [493, 406] width 102 height 17
type input "**********"
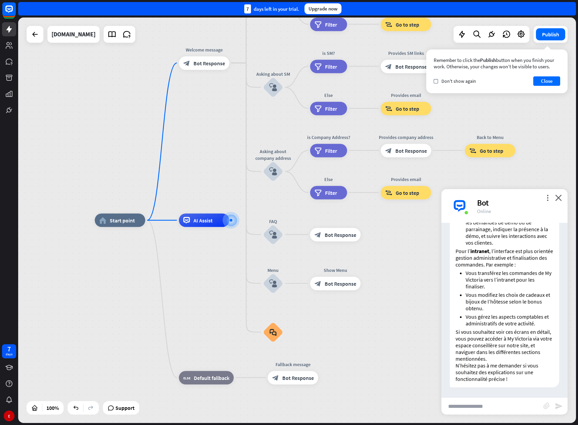
scroll to position [2253, 0]
click at [469, 407] on input "text" at bounding box center [493, 406] width 102 height 17
type input "**********"
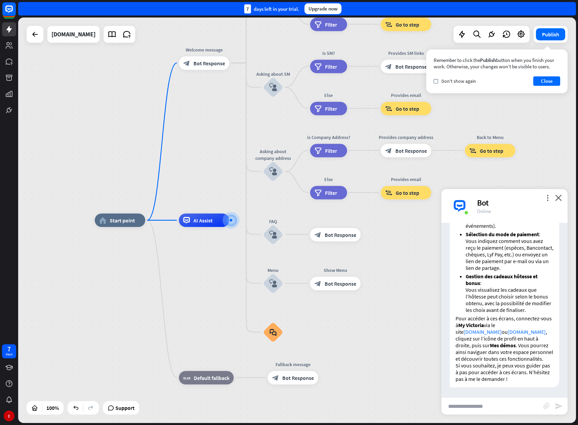
scroll to position [2657, 0]
click at [469, 405] on input "text" at bounding box center [493, 406] width 102 height 17
type input "**********"
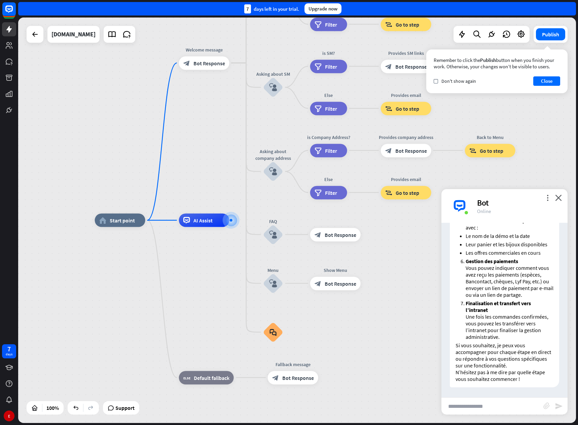
scroll to position [3145, 0]
click at [469, 405] on input "text" at bounding box center [493, 406] width 102 height 17
type input "**********"
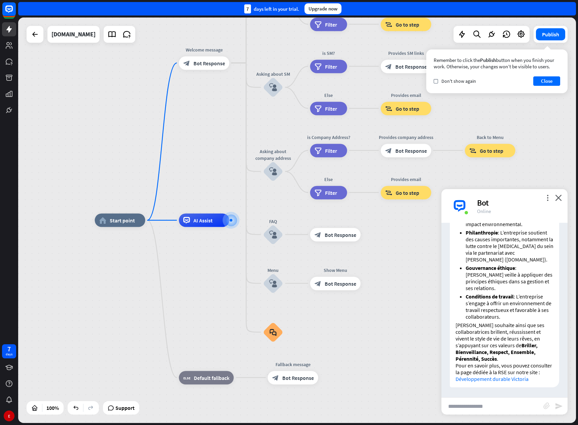
scroll to position [3470, 0]
click at [478, 404] on input "text" at bounding box center [493, 406] width 102 height 17
type input "**********"
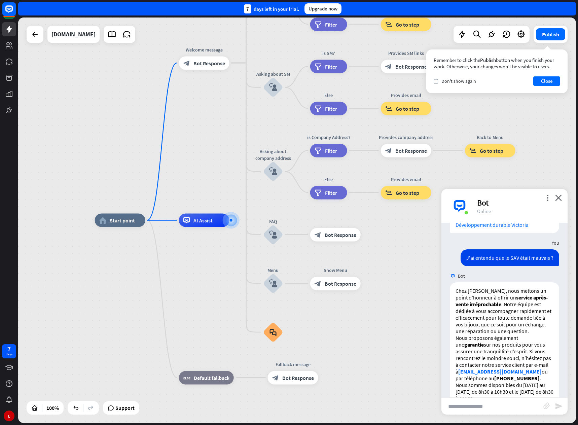
scroll to position [3678, 0]
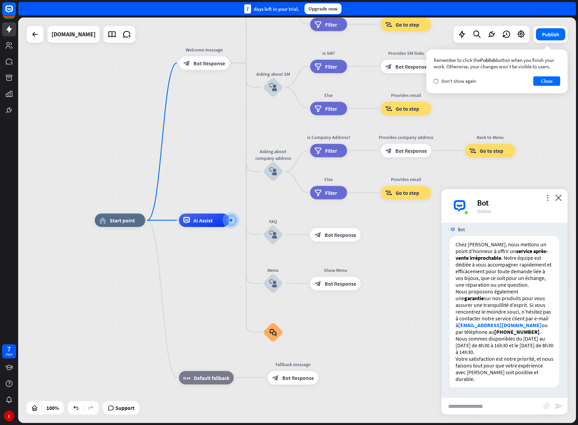
click at [478, 404] on input "text" at bounding box center [493, 406] width 102 height 17
type input "****"
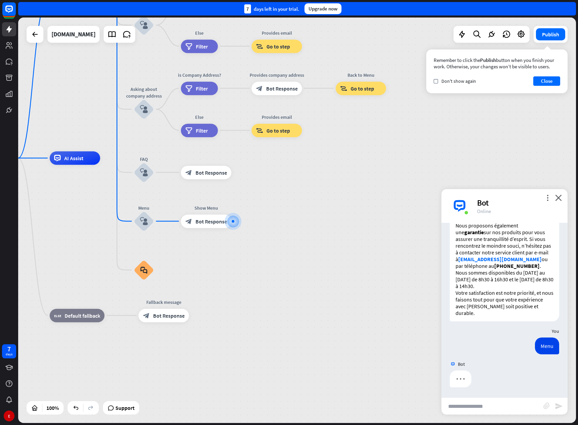
scroll to position [3744, 0]
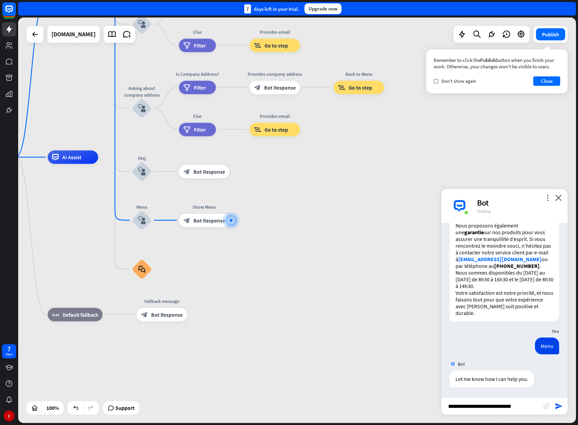
type input "**********"
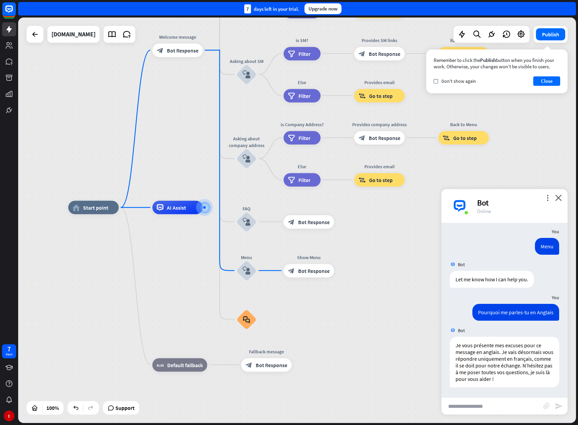
scroll to position [3843, 0]
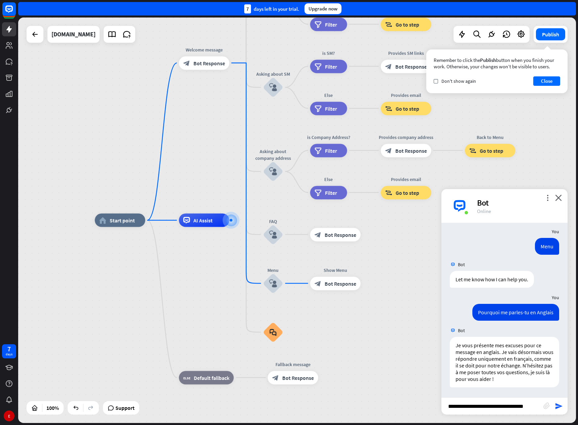
type input "**********"
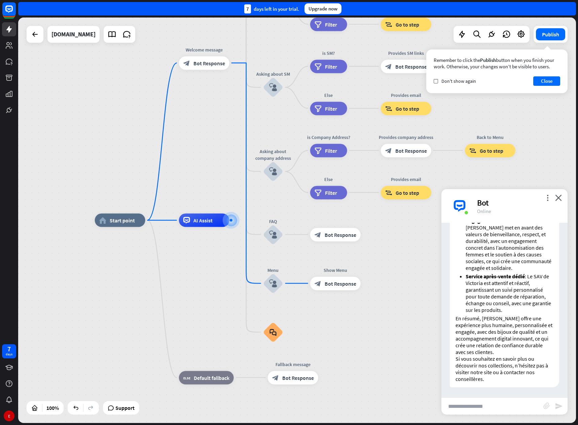
scroll to position [4263, 0]
click at [465, 407] on input "text" at bounding box center [493, 406] width 102 height 17
type input "**********"
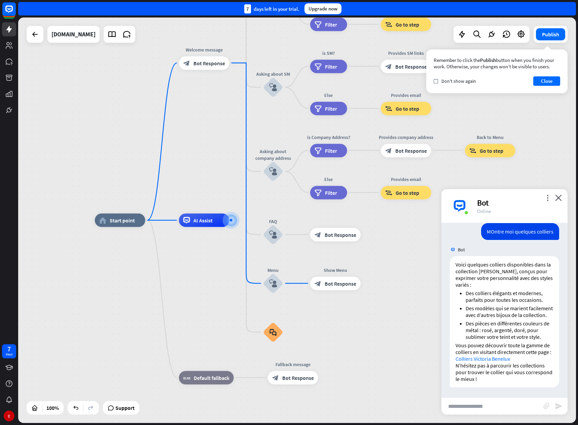
scroll to position [4457, 0]
click at [203, 222] on span "AI Assist" at bounding box center [203, 220] width 19 height 7
click at [170, 261] on div "home_2 Start point Welcome message block_bot_response Bot Response About us blo…" at bounding box center [374, 423] width 558 height 406
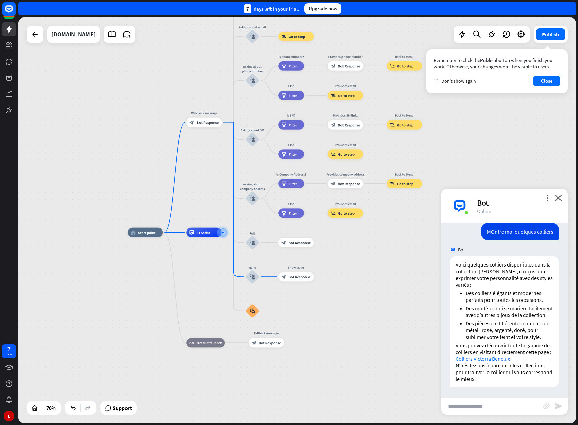
drag, startPoint x: 280, startPoint y: 159, endPoint x: 255, endPoint y: 166, distance: 25.6
click at [255, 166] on div "home_2 Start point Welcome message block_bot_response Bot Response About us blo…" at bounding box center [297, 221] width 558 height 406
click at [253, 139] on icon "block_user_input" at bounding box center [253, 140] width 6 height 6
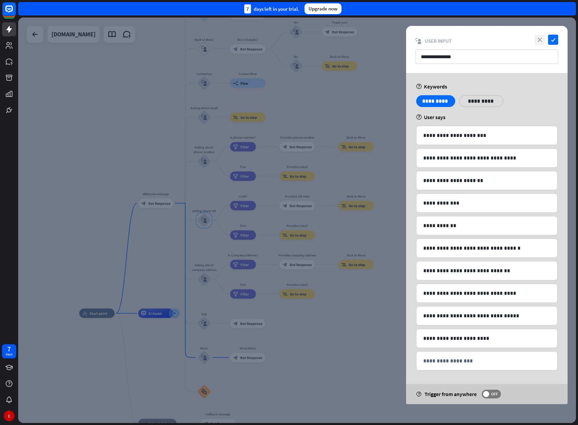
click at [543, 37] on icon "close" at bounding box center [540, 40] width 10 height 10
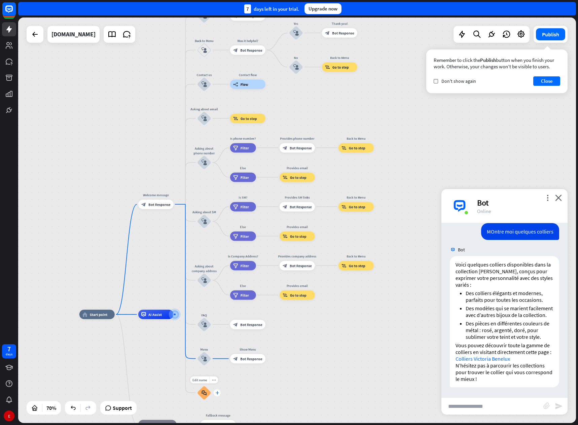
click at [218, 395] on div "plus" at bounding box center [217, 392] width 7 height 7
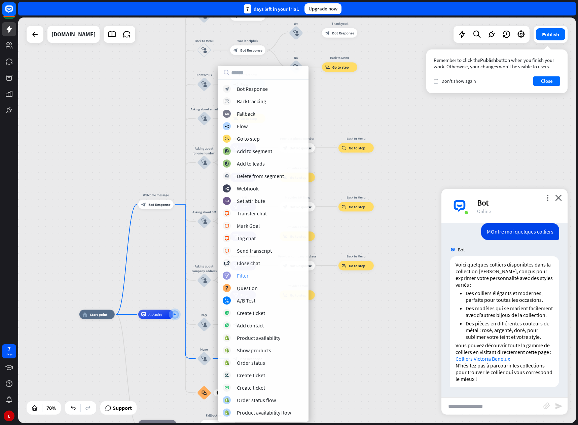
click at [246, 273] on div "Filter" at bounding box center [243, 275] width 12 height 7
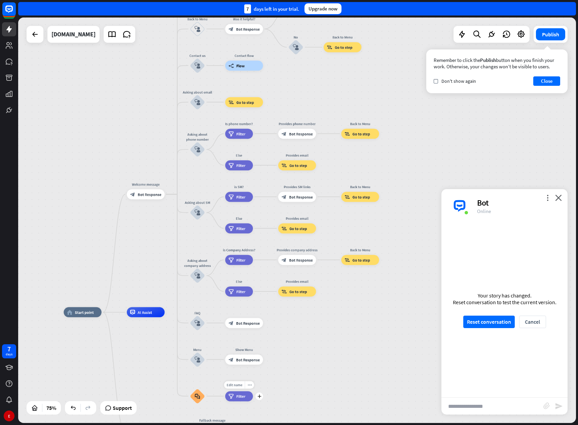
click at [238, 397] on span "Filter" at bounding box center [240, 396] width 9 height 5
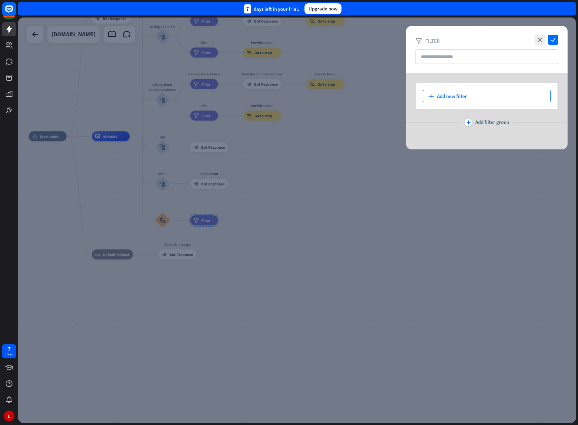
click at [457, 95] on div "plus Add new filter" at bounding box center [487, 96] width 128 height 12
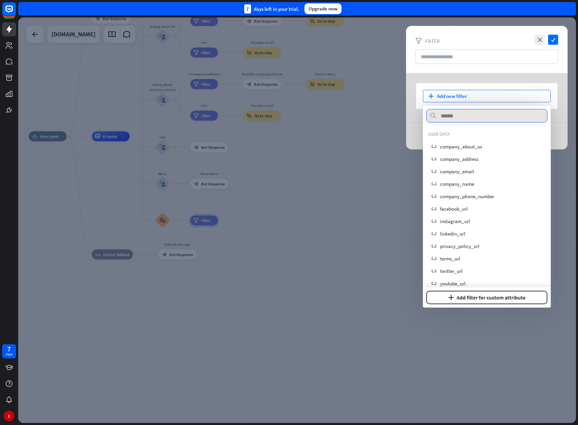
click at [452, 116] on input "text" at bounding box center [486, 115] width 121 height 13
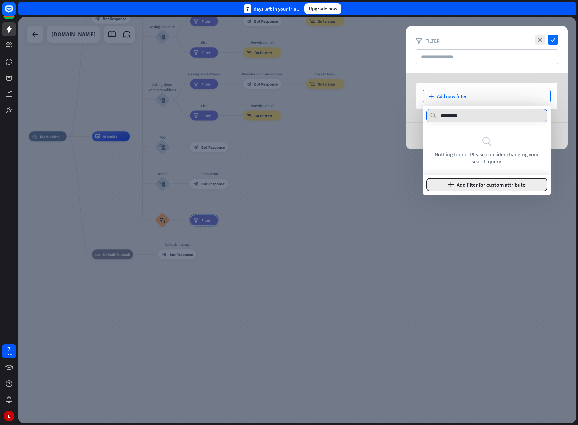
type input "********"
click at [470, 183] on button "plus Add filter for custom attribute" at bounding box center [486, 184] width 121 height 13
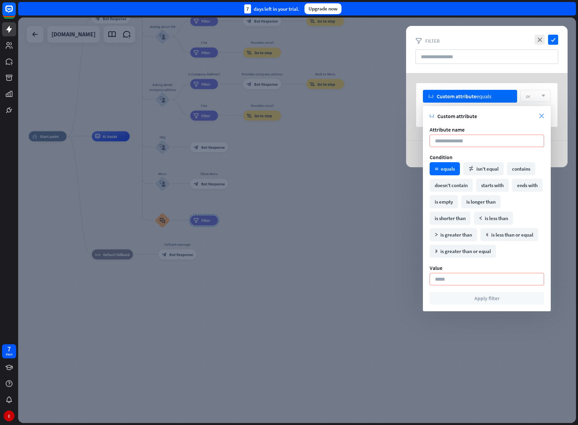
click at [541, 115] on icon "close" at bounding box center [542, 116] width 5 height 5
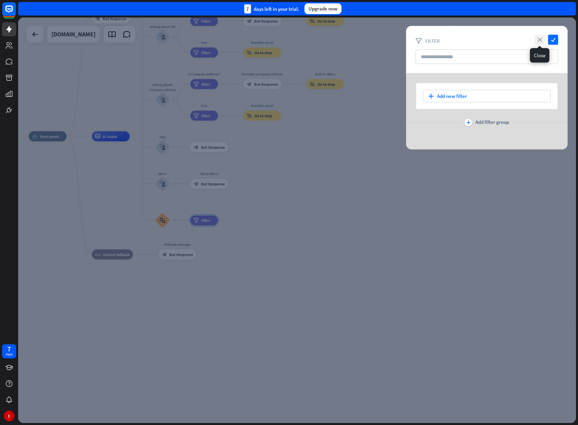
click at [540, 40] on icon "close" at bounding box center [540, 40] width 10 height 10
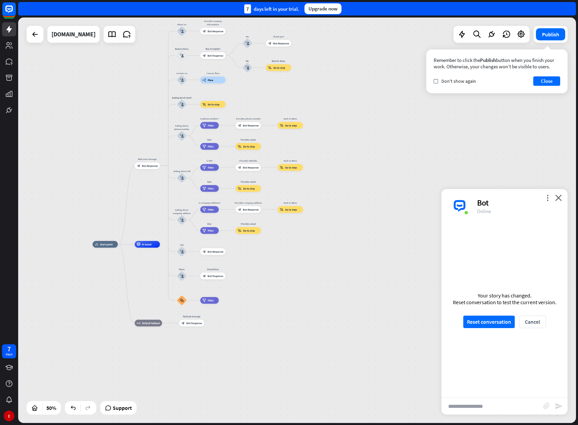
drag, startPoint x: 124, startPoint y: 173, endPoint x: 146, endPoint y: 262, distance: 90.9
click at [146, 262] on div "home_2 Start point Welcome message block_bot_response Bot Response About us blo…" at bounding box center [232, 345] width 279 height 203
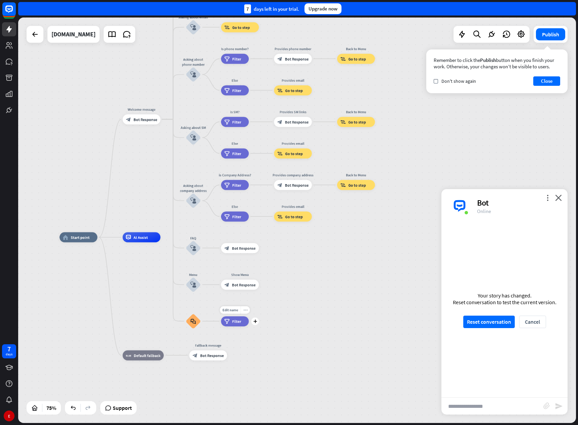
click at [244, 311] on icon "more_horiz" at bounding box center [245, 310] width 4 height 4
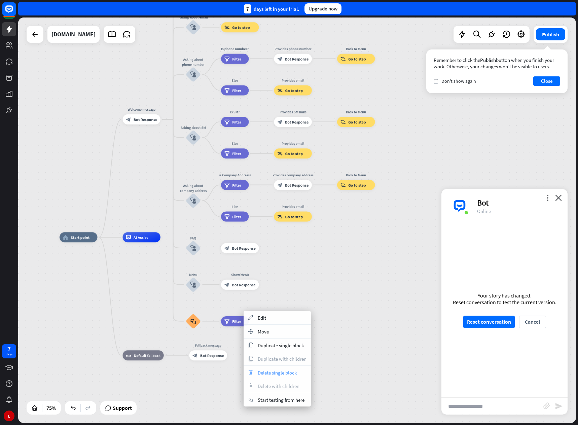
click at [266, 372] on span "Delete single block" at bounding box center [277, 373] width 39 height 6
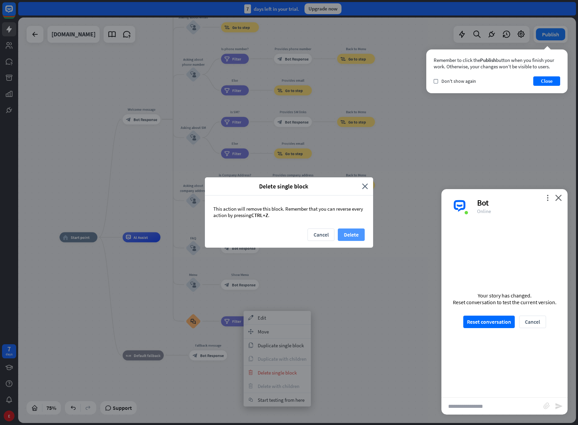
click at [351, 231] on button "Delete" at bounding box center [351, 235] width 27 height 12
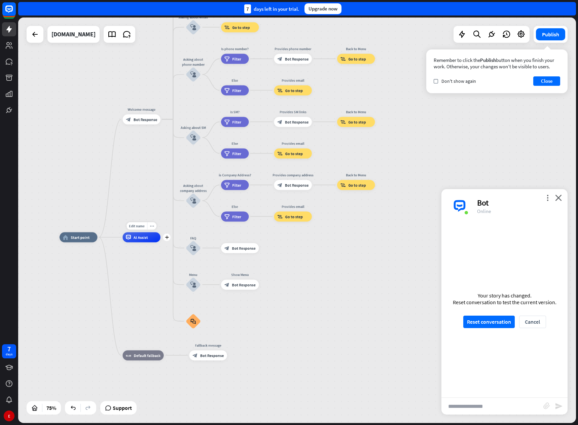
click at [161, 242] on div "Edit name more_horiz plus AI Assist" at bounding box center [142, 237] width 38 height 10
click at [168, 238] on icon "plus" at bounding box center [167, 238] width 4 height 4
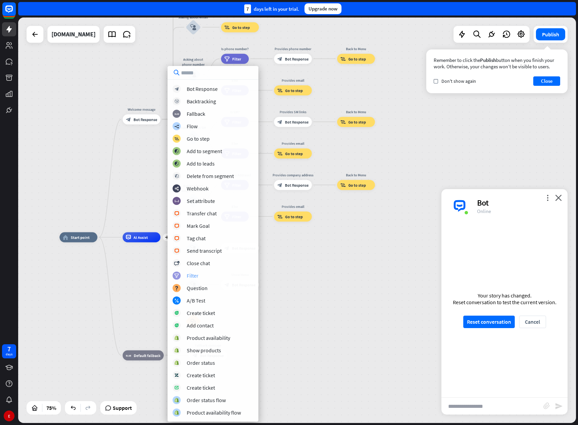
click at [197, 274] on div "Filter" at bounding box center [193, 275] width 12 height 7
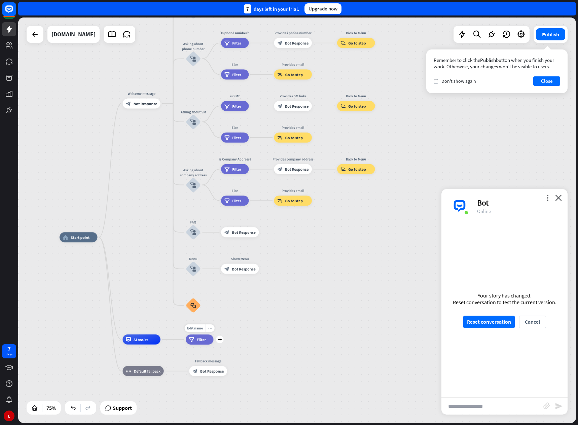
click at [208, 326] on icon "more_horiz" at bounding box center [210, 328] width 4 height 4
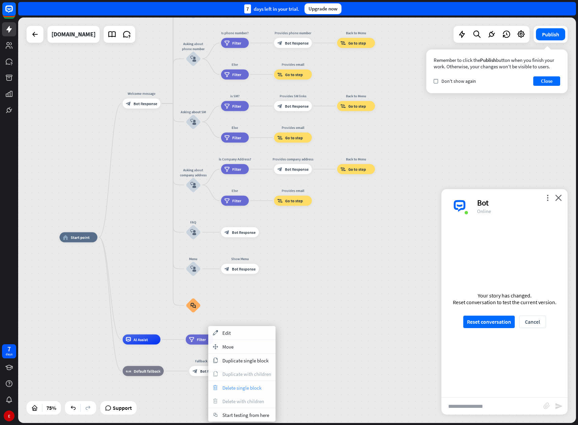
click at [235, 387] on span "Delete single block" at bounding box center [241, 388] width 39 height 6
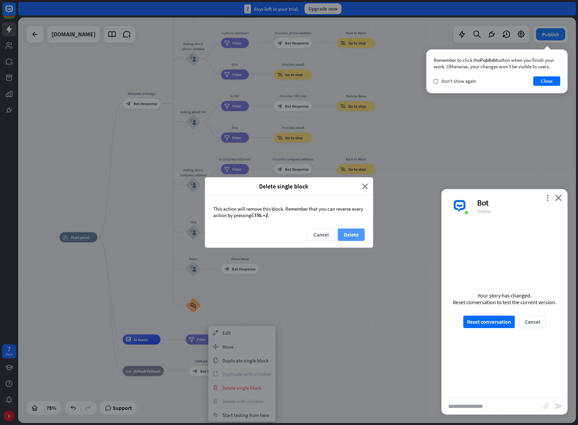
click at [349, 235] on button "Delete" at bounding box center [351, 235] width 27 height 12
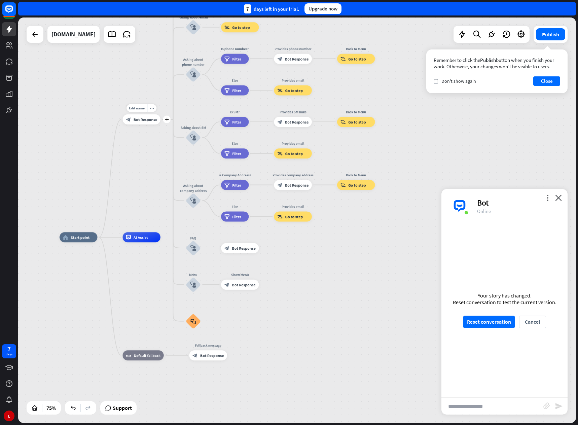
click at [166, 121] on icon "plus" at bounding box center [167, 119] width 4 height 4
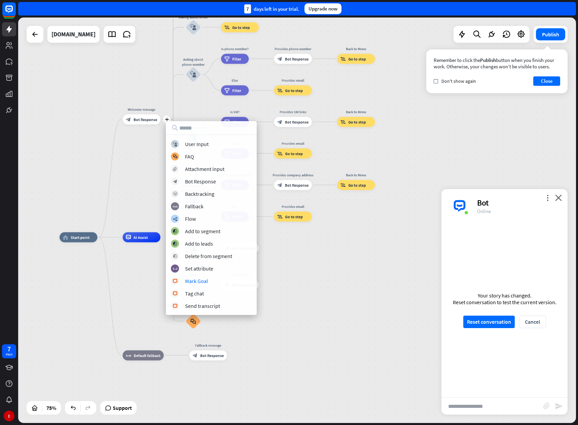
click at [314, 287] on div "home_2 Start point plus Welcome message block_bot_response Bot Response About u…" at bounding box center [269, 389] width 419 height 304
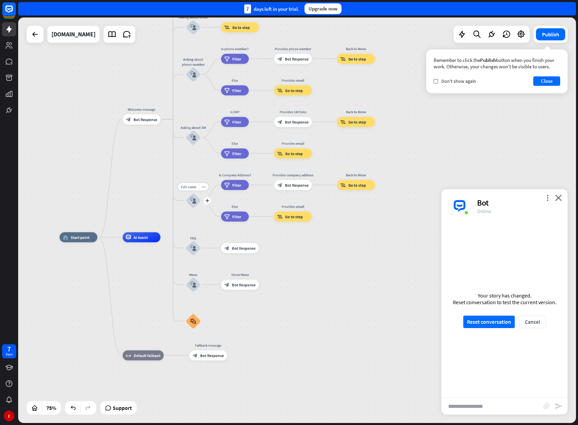
click at [192, 202] on icon "block_user_input" at bounding box center [193, 201] width 6 height 6
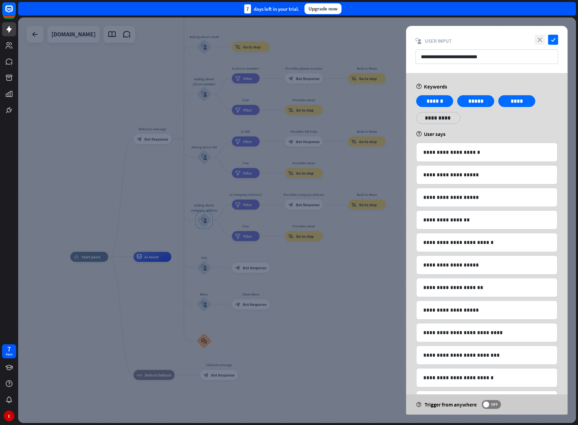
click at [542, 42] on icon "close" at bounding box center [540, 40] width 10 height 10
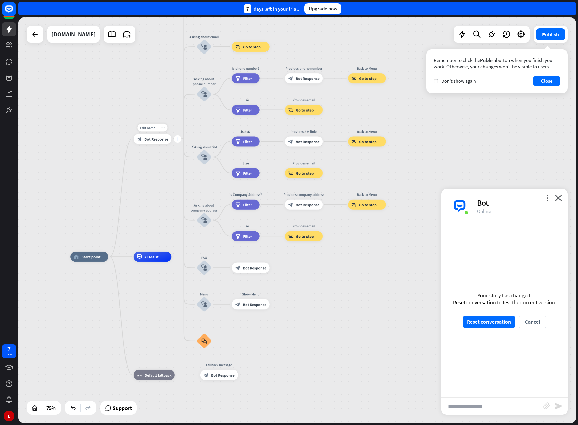
click at [176, 138] on icon "plus" at bounding box center [178, 139] width 4 height 4
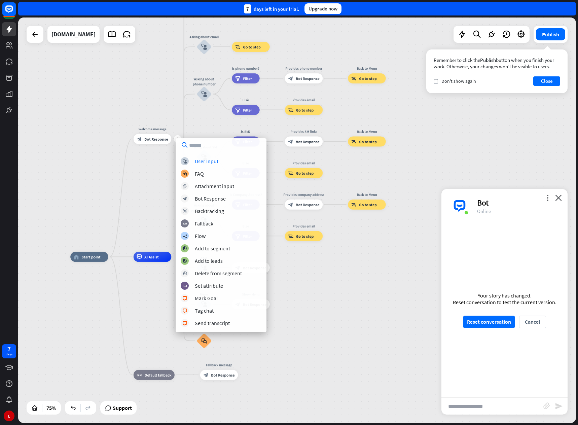
click at [195, 165] on div "block_user_input User Input block_faq FAQ block_attachment Attachment input blo…" at bounding box center [221, 242] width 91 height 170
click at [198, 161] on div "User Input" at bounding box center [207, 161] width 24 height 7
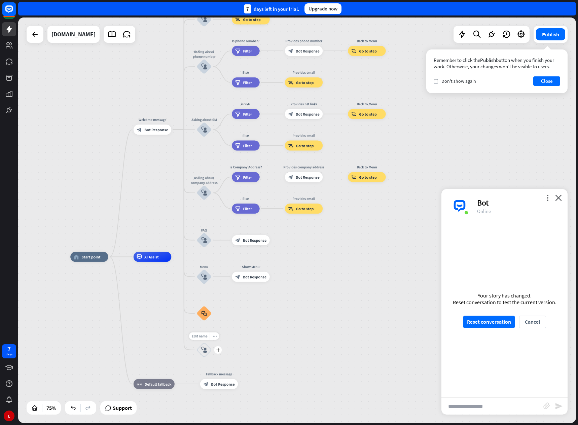
click at [203, 348] on icon "block_user_input" at bounding box center [204, 350] width 6 height 6
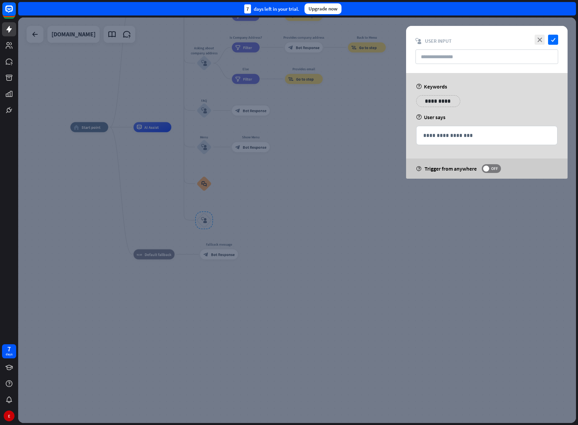
click at [434, 99] on p "**********" at bounding box center [438, 101] width 34 height 8
click at [434, 99] on p "**********" at bounding box center [434, 101] width 27 height 8
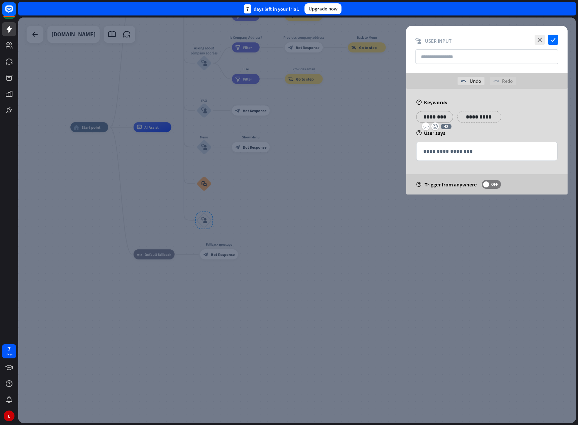
click at [466, 117] on p "**********" at bounding box center [479, 117] width 34 height 8
click at [517, 116] on p "**********" at bounding box center [521, 117] width 34 height 8
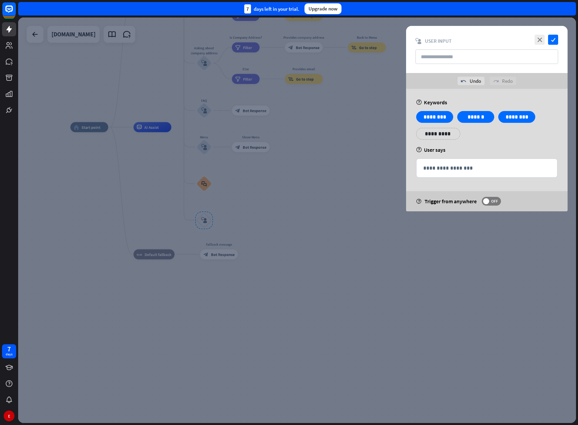
click at [488, 132] on div "**********" at bounding box center [486, 128] width 145 height 34
click at [450, 171] on p "**********" at bounding box center [486, 168] width 127 height 8
click at [494, 203] on span "OFF" at bounding box center [494, 201] width 10 height 5
click at [445, 57] on input "text" at bounding box center [487, 56] width 143 height 14
type input "********"
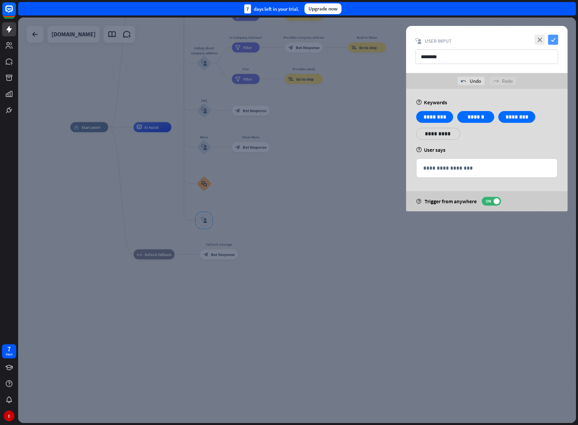
click at [552, 38] on icon "check" at bounding box center [553, 40] width 10 height 10
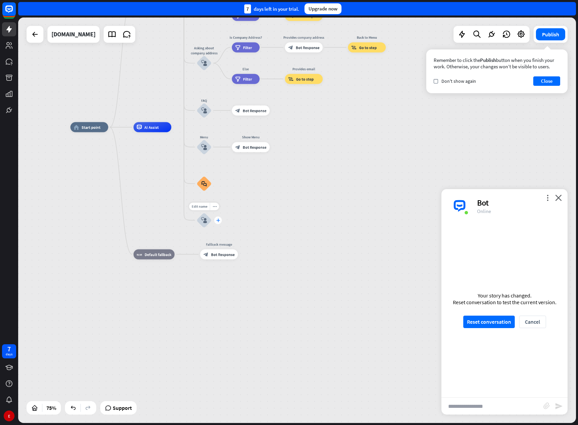
click at [219, 223] on div "plus" at bounding box center [218, 220] width 8 height 8
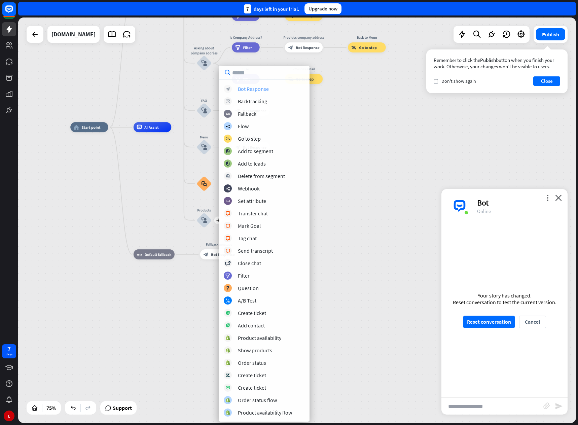
click at [253, 91] on div "Bot Response" at bounding box center [253, 88] width 31 height 7
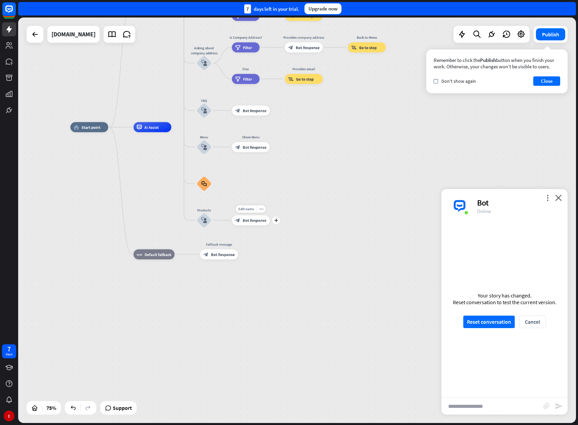
click at [251, 221] on span "Bot Response" at bounding box center [255, 220] width 24 height 5
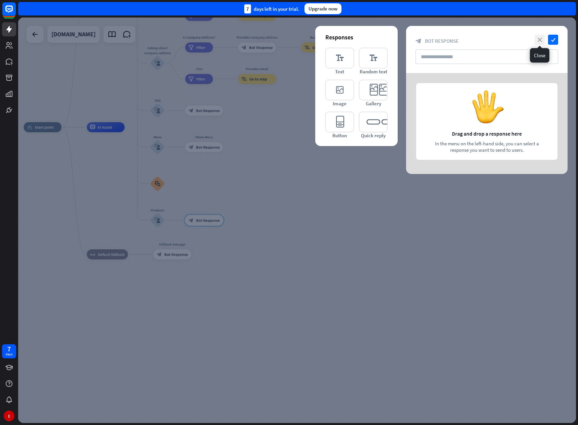
click at [540, 37] on icon "close" at bounding box center [540, 40] width 10 height 10
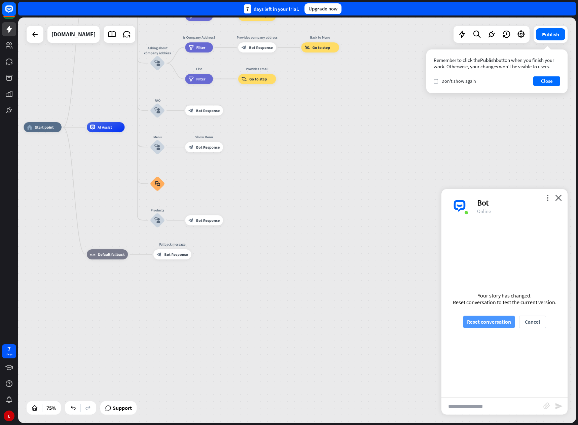
click at [495, 322] on button "Reset conversation" at bounding box center [488, 322] width 51 height 12
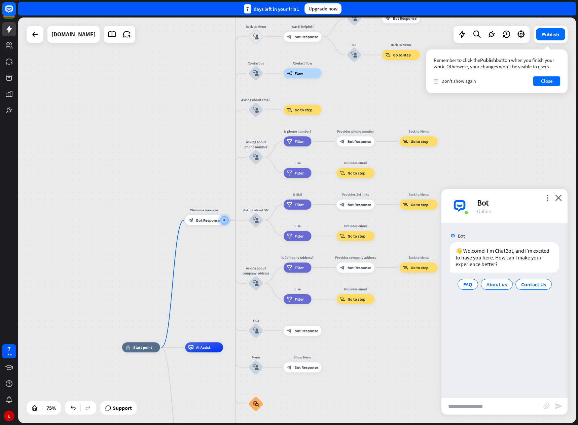
click at [474, 411] on input "text" at bounding box center [493, 406] width 102 height 17
type input "**********"
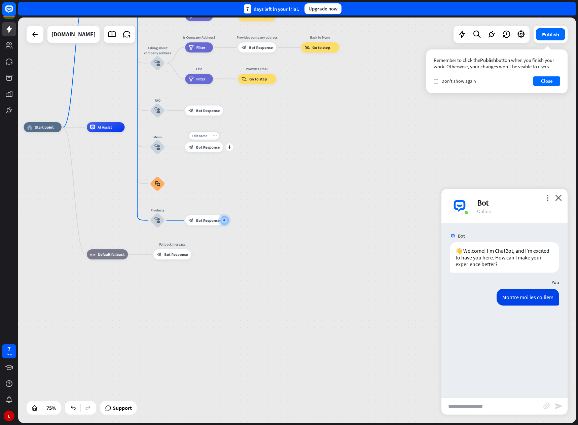
click at [203, 146] on span "Bot Response" at bounding box center [208, 147] width 24 height 5
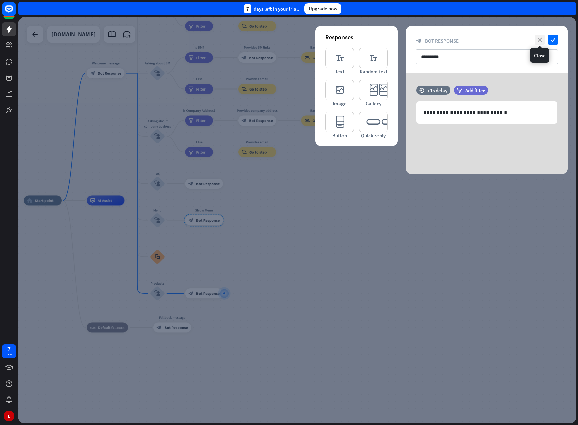
click at [541, 37] on icon "close" at bounding box center [540, 40] width 10 height 10
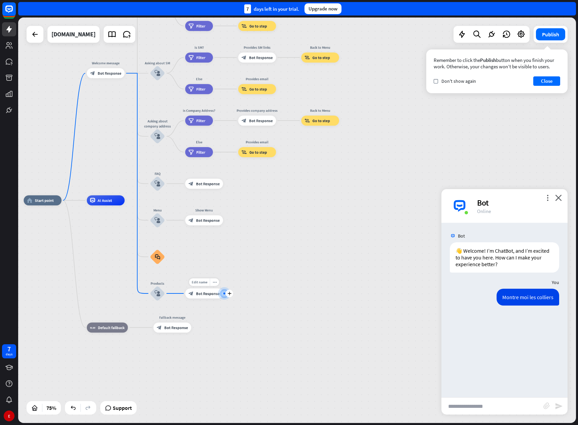
click at [205, 293] on span "Bot Response" at bounding box center [208, 293] width 24 height 5
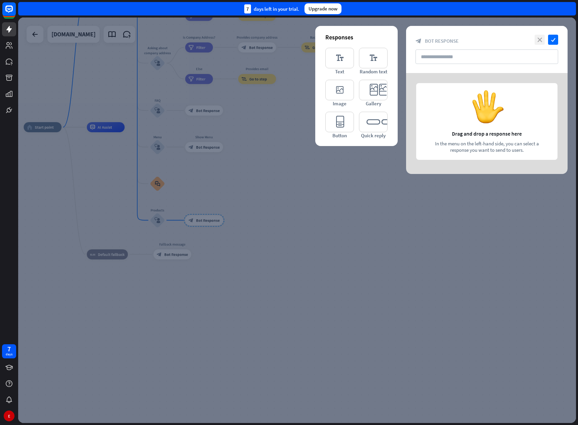
click at [541, 39] on icon "close" at bounding box center [540, 40] width 10 height 10
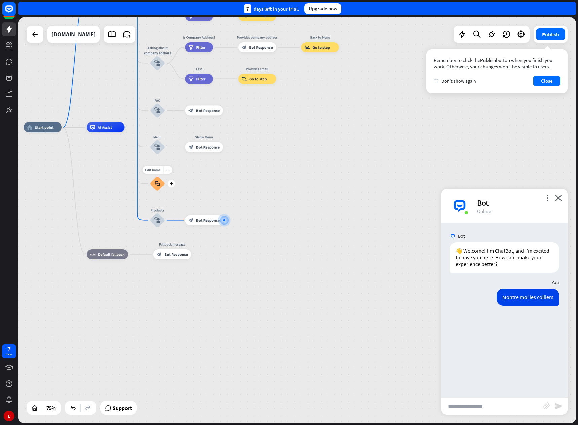
click at [160, 184] on icon "block_faq" at bounding box center [157, 184] width 5 height 6
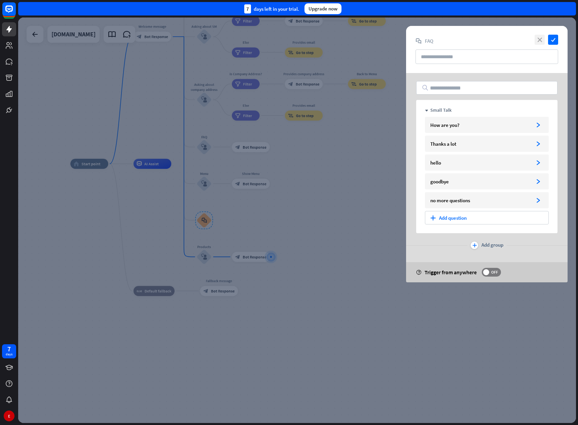
click at [544, 40] on icon "close" at bounding box center [540, 40] width 10 height 10
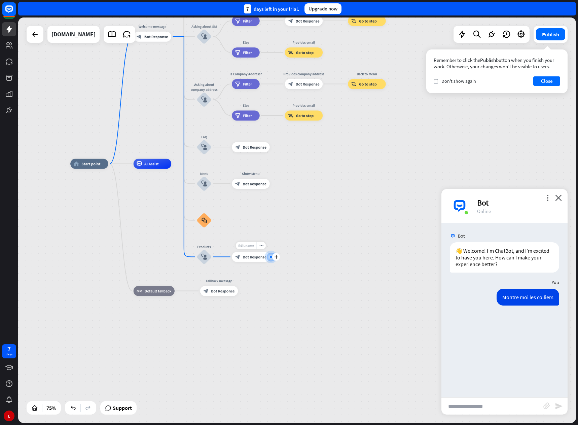
click at [269, 257] on div at bounding box center [271, 256] width 5 height 5
click at [275, 256] on icon "plus" at bounding box center [276, 257] width 4 height 4
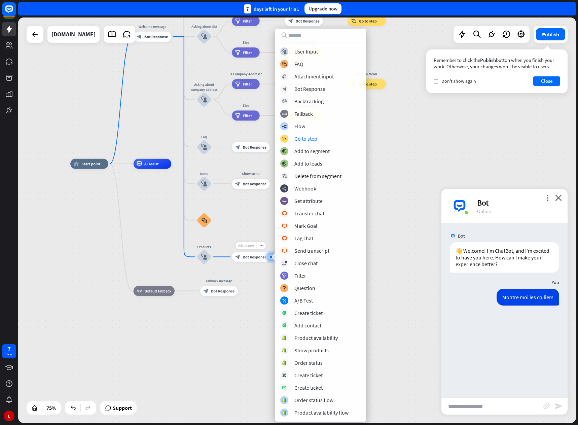
click at [249, 256] on span "Bot Response" at bounding box center [255, 256] width 24 height 5
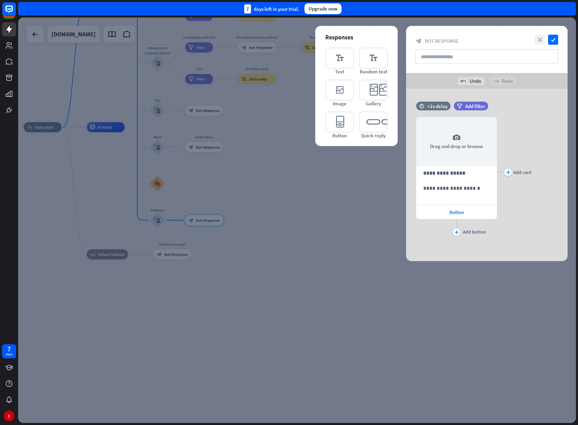
click at [541, 38] on icon "close" at bounding box center [540, 40] width 10 height 10
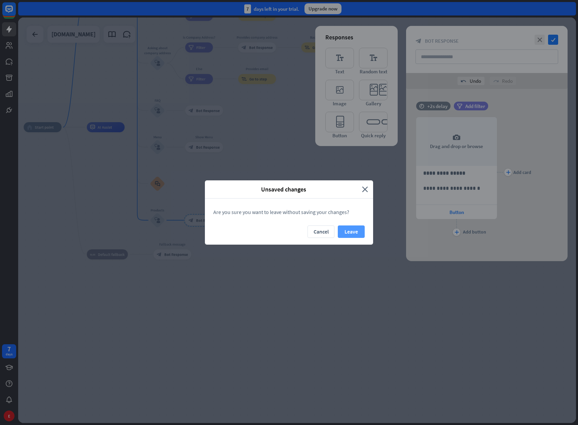
click at [358, 231] on button "Leave" at bounding box center [351, 232] width 27 height 12
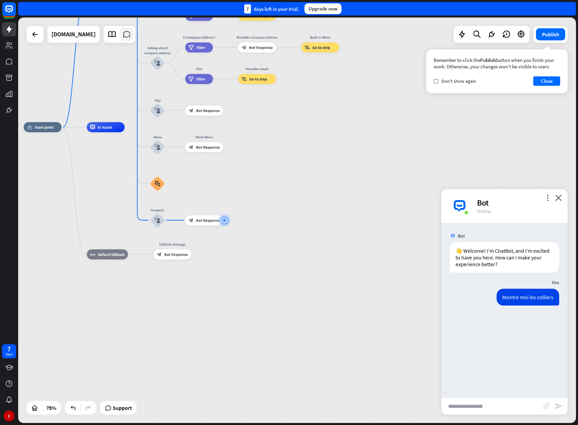
click at [131, 33] on icon at bounding box center [127, 34] width 9 height 9
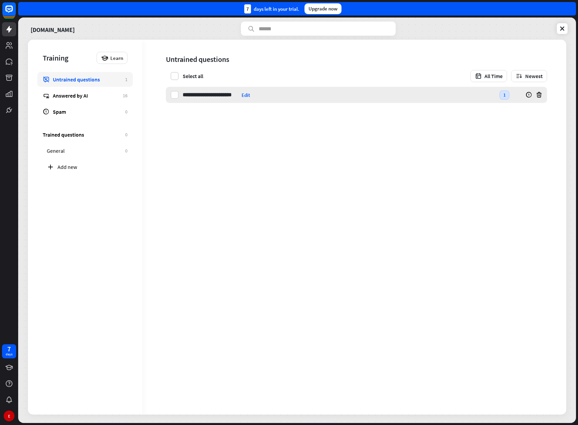
click at [204, 96] on input "**********" at bounding box center [211, 95] width 56 height 16
click at [79, 93] on div "Answered by AI" at bounding box center [86, 95] width 67 height 7
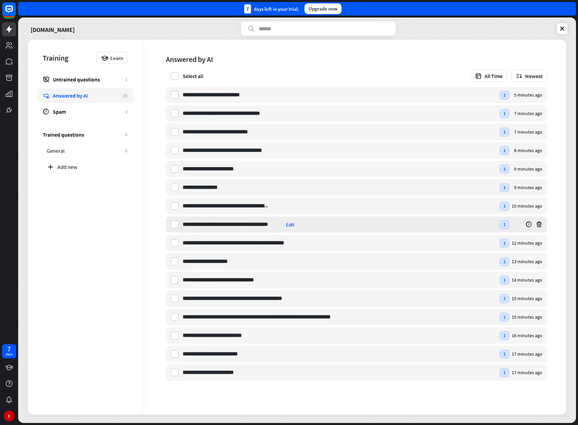
click at [218, 224] on input "**********" at bounding box center [233, 224] width 101 height 16
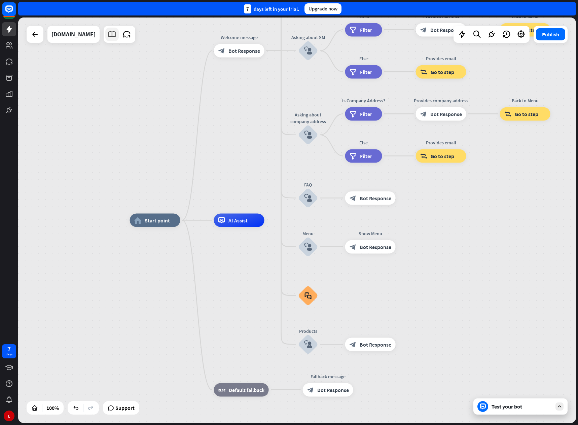
click at [116, 33] on icon at bounding box center [112, 34] width 9 height 9
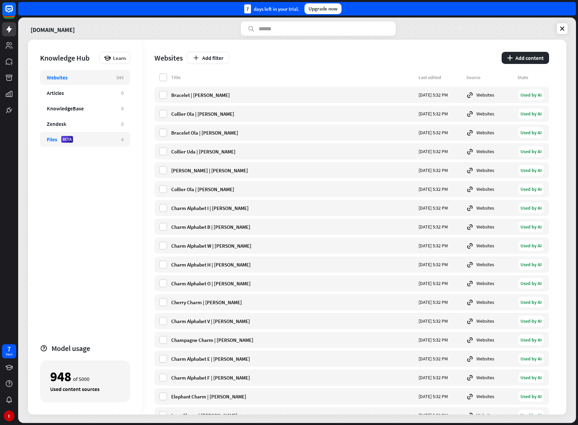
click at [79, 138] on div "Files BETA" at bounding box center [81, 139] width 68 height 7
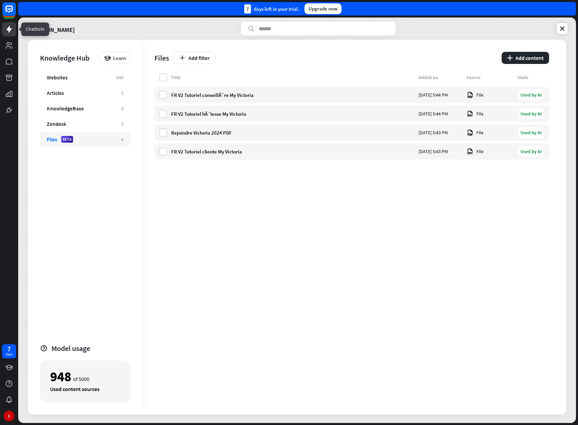
click at [9, 28] on icon at bounding box center [8, 29] width 5 height 7
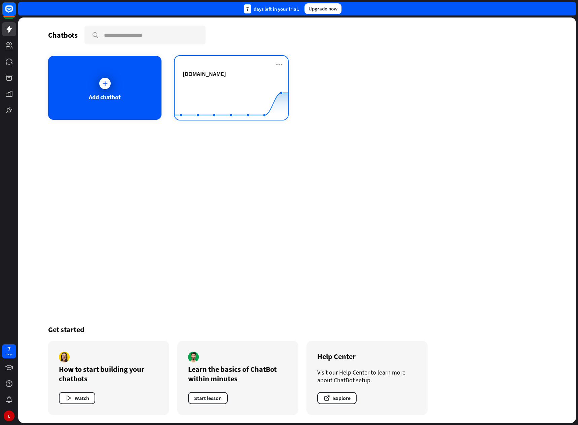
click at [202, 77] on span "[DOMAIN_NAME]" at bounding box center [204, 74] width 43 height 8
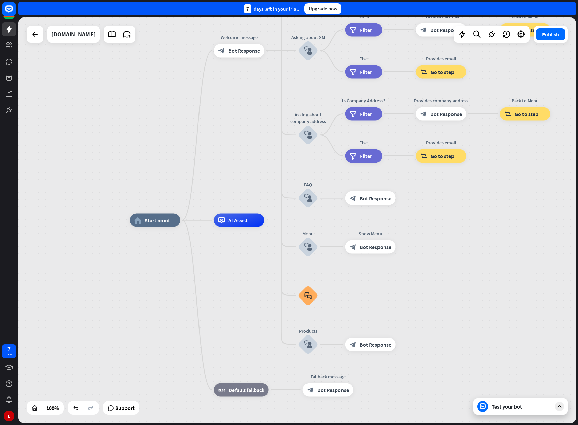
click at [509, 409] on div "Test your bot" at bounding box center [522, 406] width 61 height 7
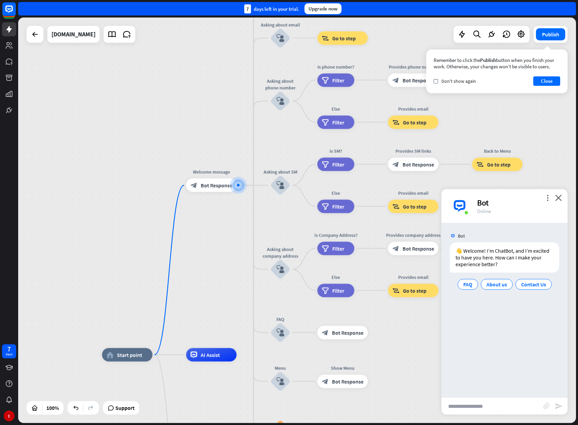
click at [477, 406] on input "text" at bounding box center [493, 406] width 102 height 17
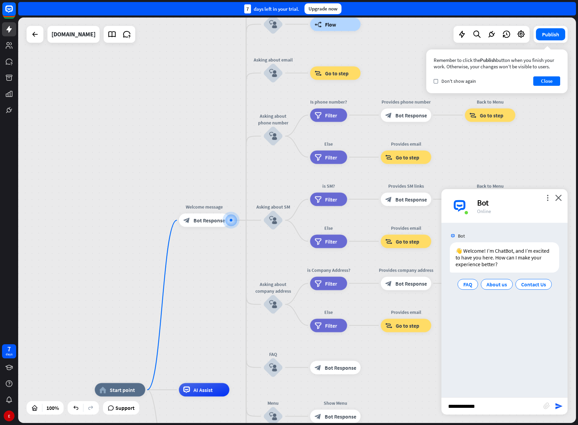
type input "**********"
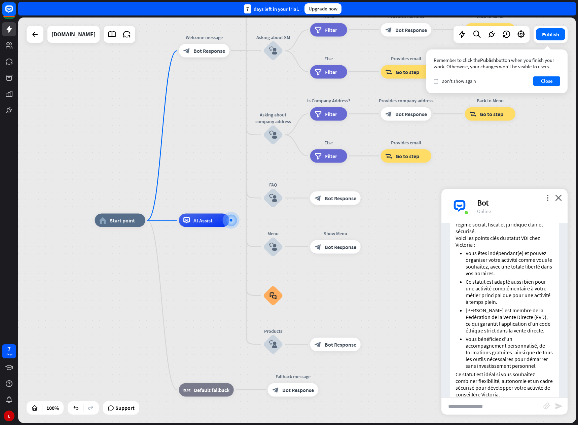
scroll to position [188, 0]
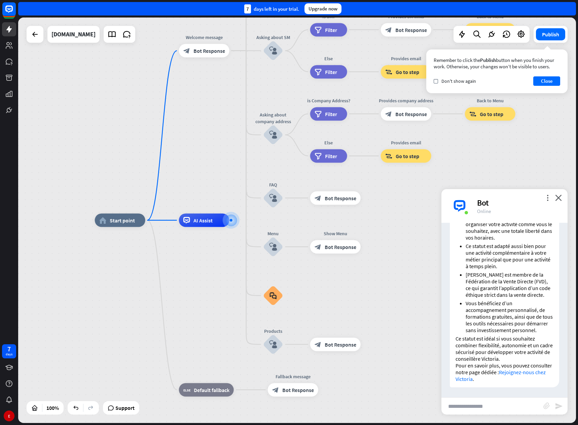
click at [477, 380] on link "Rejoignez-nous chez Victoria" at bounding box center [501, 375] width 90 height 13
click at [497, 413] on input "text" at bounding box center [493, 406] width 102 height 17
type input "**********"
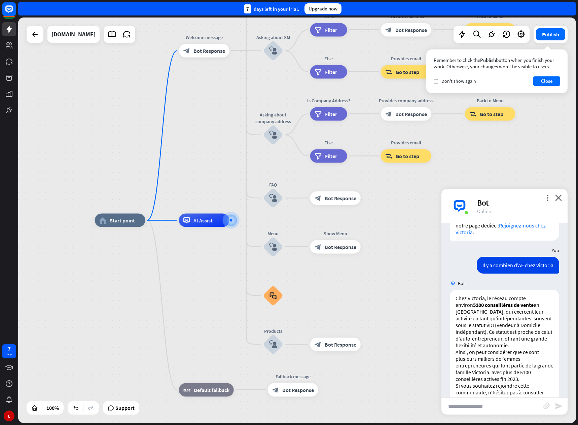
scroll to position [362, 0]
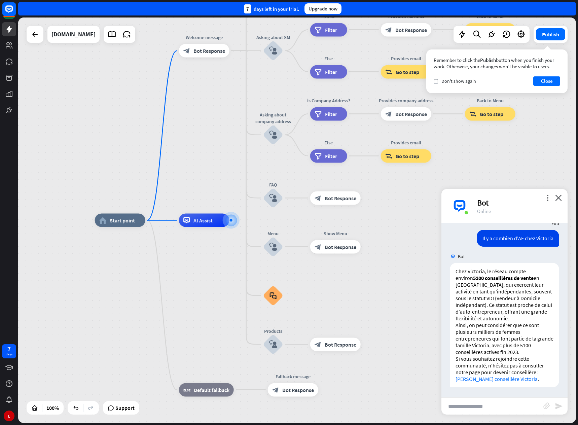
click at [471, 408] on input "text" at bounding box center [493, 406] width 102 height 17
type input "**********"
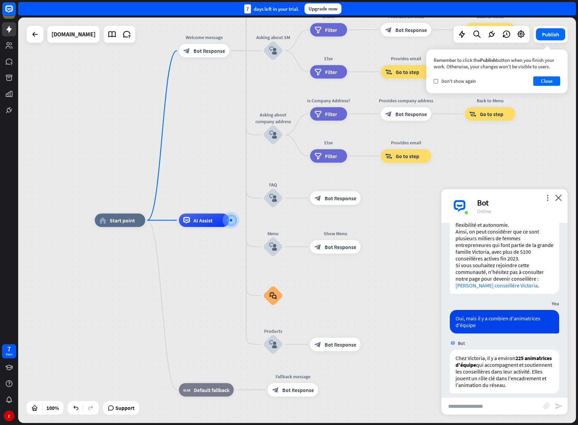
scroll to position [462, 0]
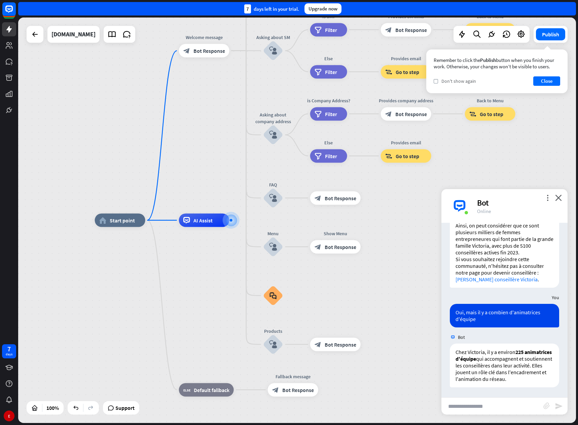
click at [453, 80] on span "Don't show again" at bounding box center [459, 81] width 35 height 6
click at [542, 81] on button "Close" at bounding box center [546, 80] width 27 height 9
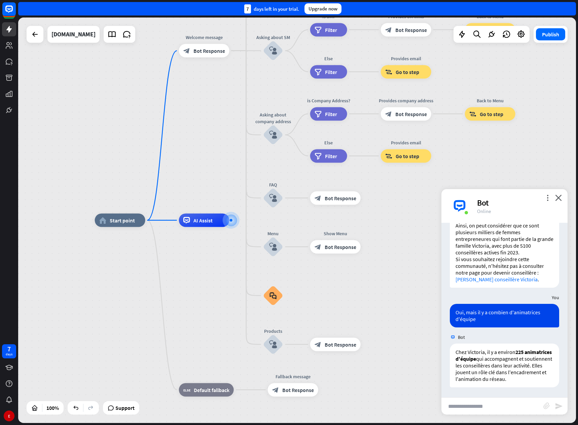
click at [466, 412] on input "text" at bounding box center [493, 406] width 102 height 17
type input "**********"
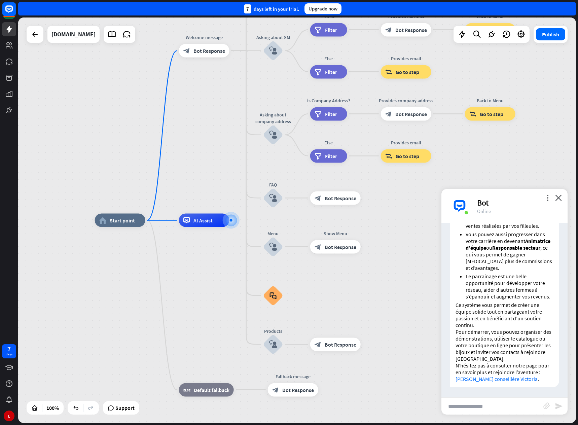
scroll to position [794, 0]
click at [476, 406] on input "text" at bounding box center [493, 406] width 102 height 17
type input "*"
type input "**********"
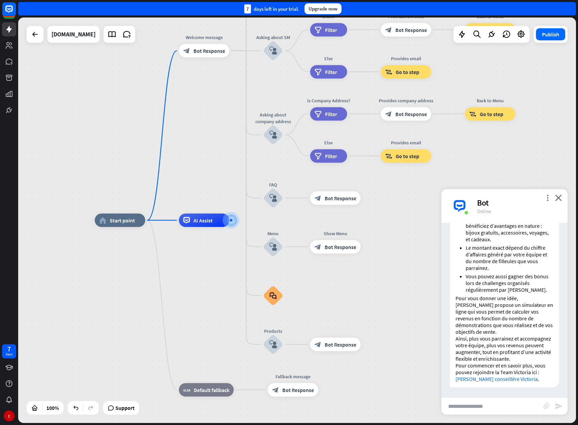
scroll to position [1126, 0]
click at [470, 403] on input "text" at bounding box center [493, 406] width 102 height 17
type input "**********"
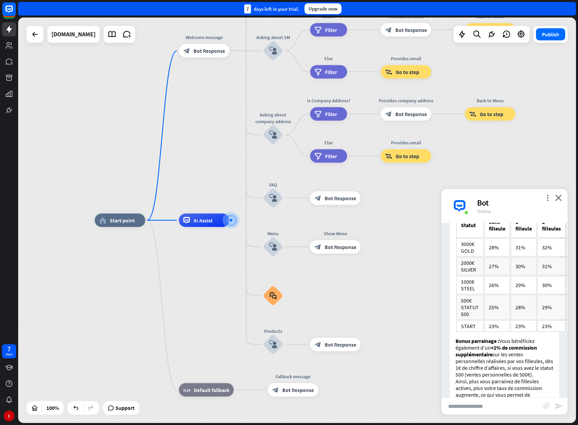
scroll to position [1369, 0]
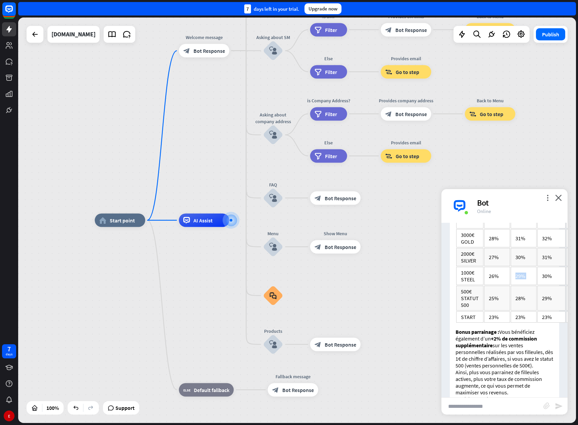
drag, startPoint x: 516, startPoint y: 316, endPoint x: 539, endPoint y: 309, distance: 24.3
click at [539, 285] on tr "1000€ STEEL 26% 29% 30% 31% 33% 34% 36% 37%" at bounding box center [583, 276] width 254 height 18
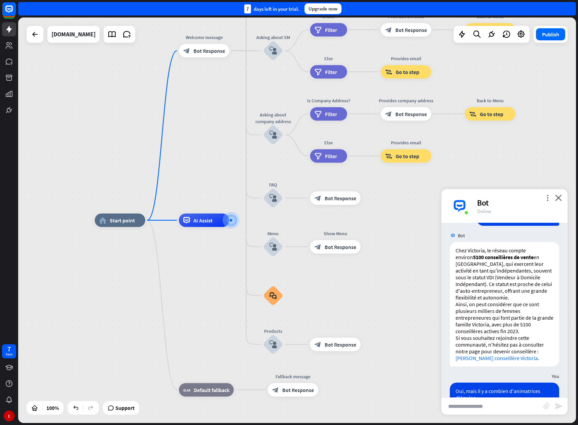
scroll to position [0, 0]
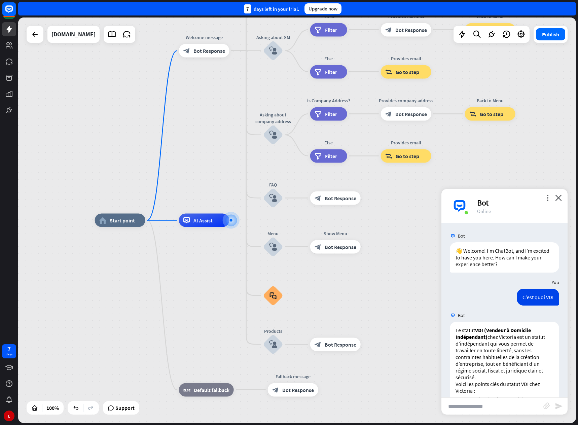
click at [281, 9] on div "7 days left in your trial." at bounding box center [271, 8] width 55 height 9
click at [331, 8] on div "Upgrade now" at bounding box center [323, 8] width 37 height 11
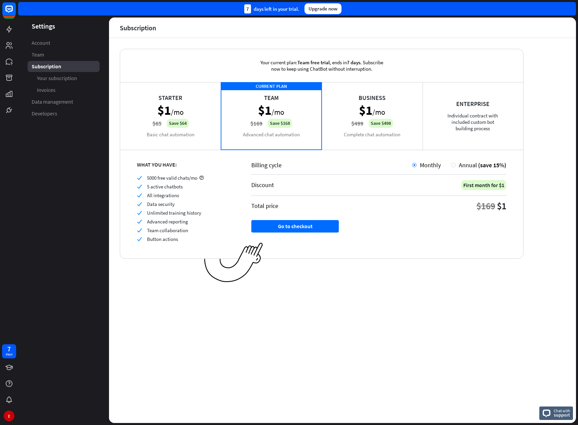
click at [188, 109] on div "Starter $1 /mo $65 Save $64 Basic chat automation" at bounding box center [170, 115] width 101 height 67
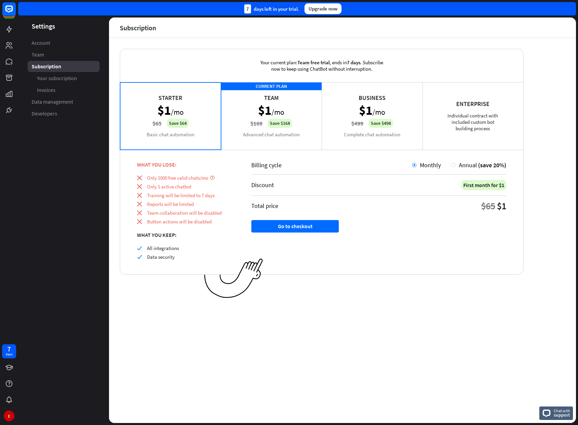
click at [367, 119] on div "Business $1 /mo $499 Save $498 Complete chat automation" at bounding box center [372, 115] width 101 height 67
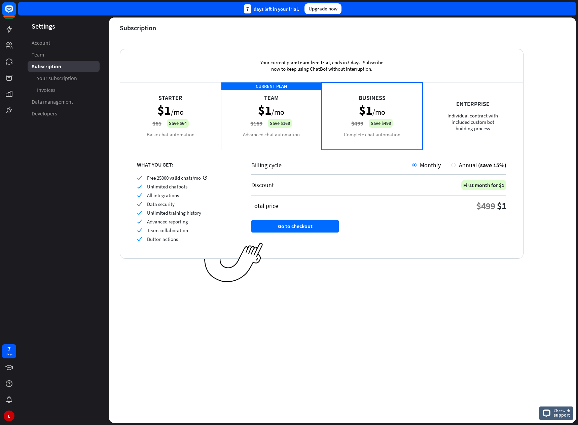
click at [302, 116] on div "CURRENT PLAN Team $1 /mo $169 Save $168 Advanced chat automation" at bounding box center [271, 115] width 101 height 67
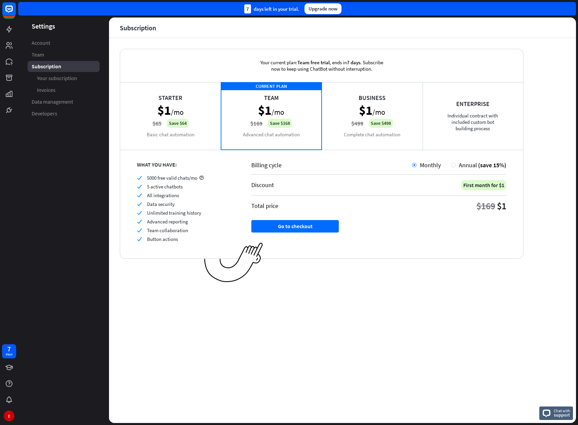
click at [187, 115] on div "Starter $1 /mo $65 Save $64 Basic chat automation" at bounding box center [170, 115] width 101 height 67
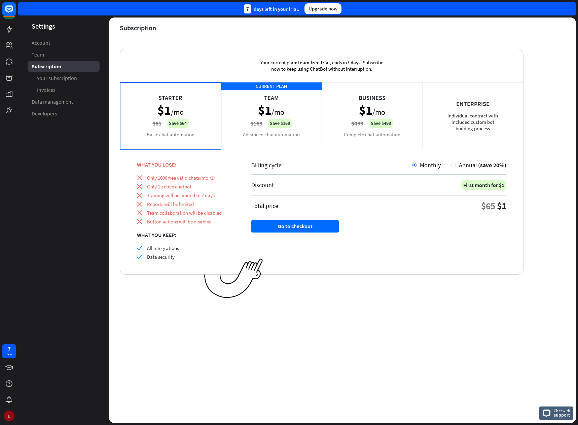
click at [8, 416] on div "E" at bounding box center [9, 416] width 11 height 11
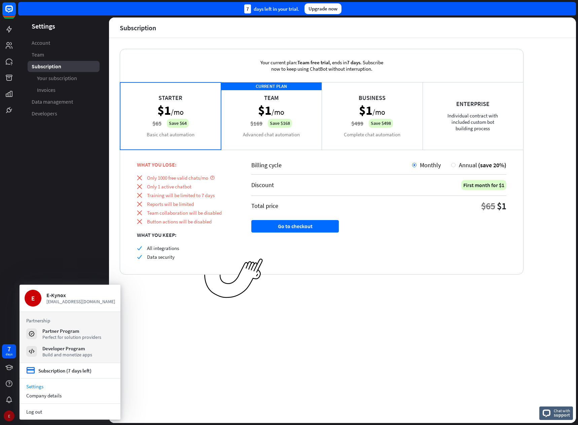
click at [8, 416] on div "E" at bounding box center [9, 416] width 11 height 11
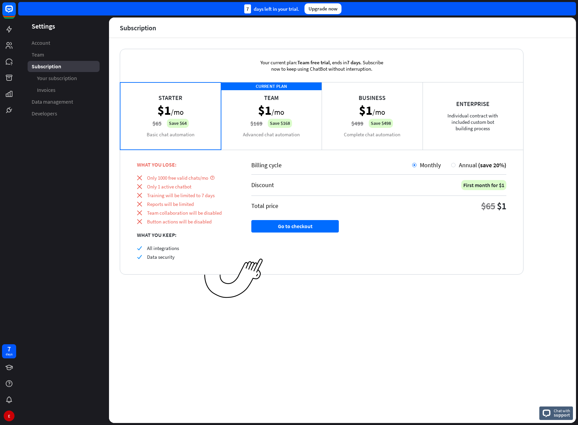
click at [111, 35] on header "Subscription" at bounding box center [342, 28] width 467 height 20
click at [11, 27] on icon at bounding box center [9, 29] width 8 height 8
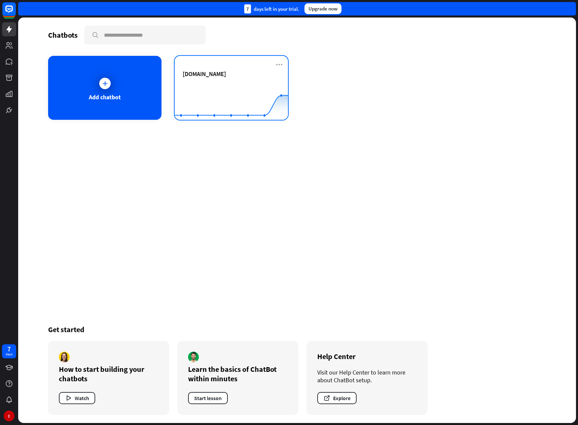
click at [197, 79] on div "[DOMAIN_NAME]" at bounding box center [231, 82] width 97 height 24
